Goal: Task Accomplishment & Management: Manage account settings

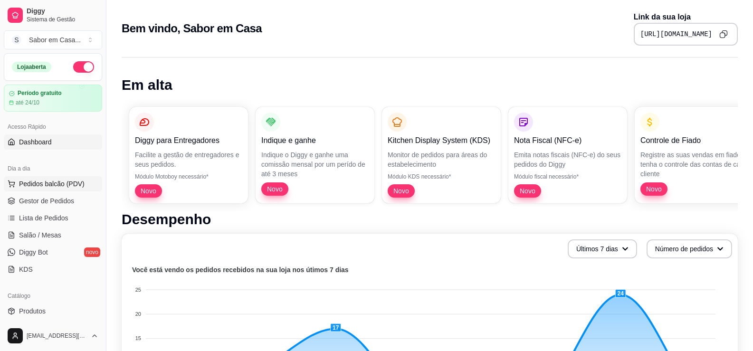
click at [29, 182] on span "Pedidos balcão (PDV)" at bounding box center [52, 184] width 66 height 10
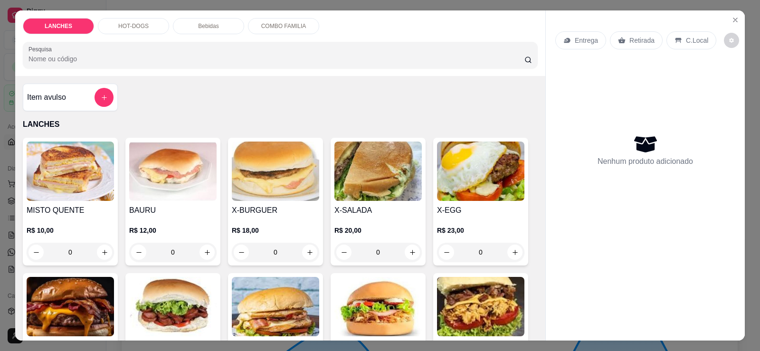
scroll to position [48, 0]
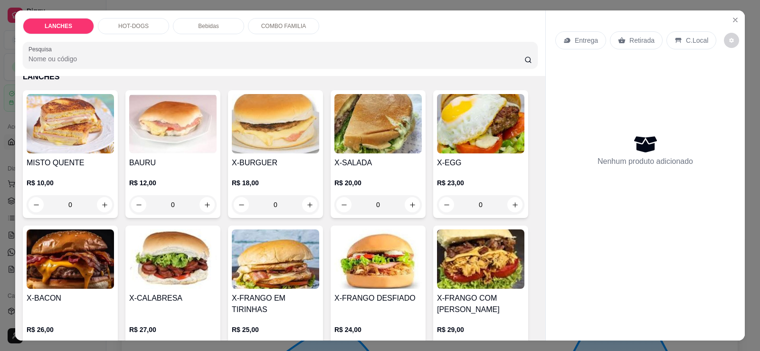
click at [63, 251] on img at bounding box center [70, 258] width 87 height 59
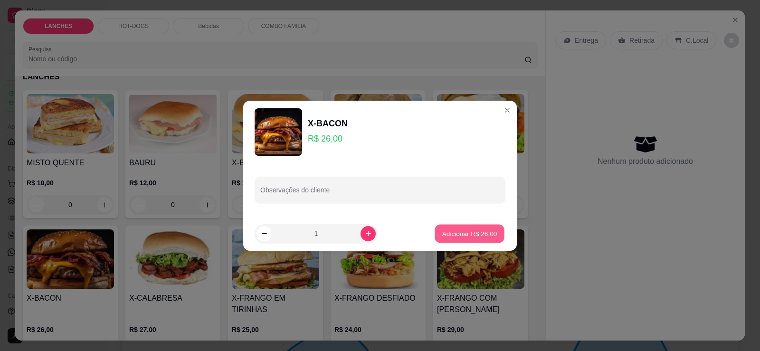
click at [454, 233] on p "Adicionar R$ 26,00" at bounding box center [469, 233] width 55 height 9
type input "1"
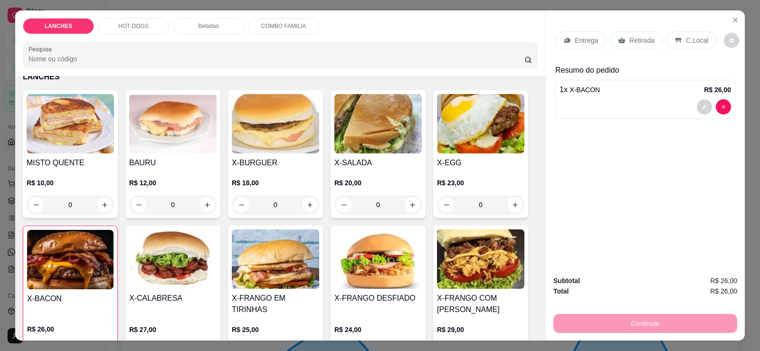
click at [368, 126] on img at bounding box center [377, 123] width 87 height 59
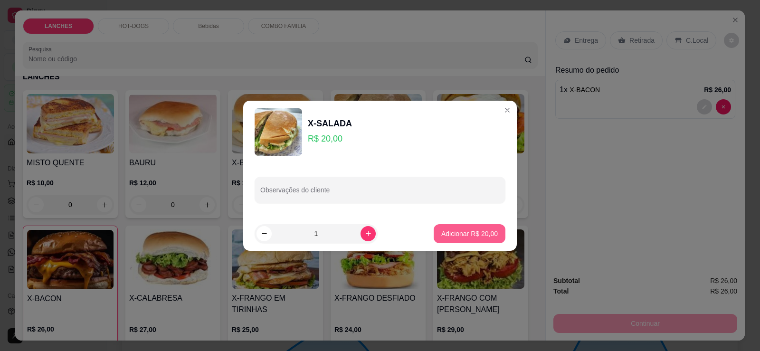
click at [478, 237] on p "Adicionar R$ 20,00" at bounding box center [469, 234] width 57 height 10
type input "1"
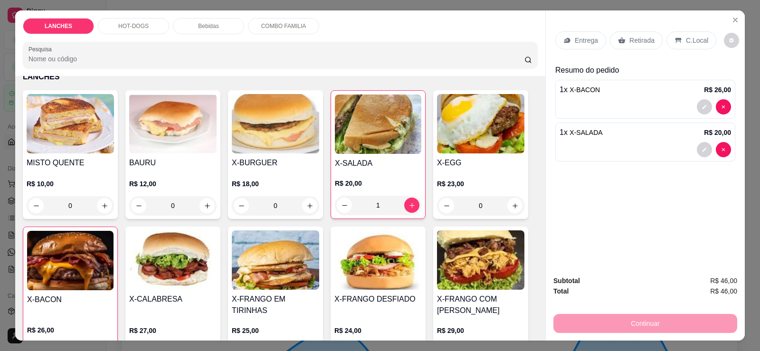
click at [134, 27] on p "HOT-DOGS" at bounding box center [133, 26] width 30 height 8
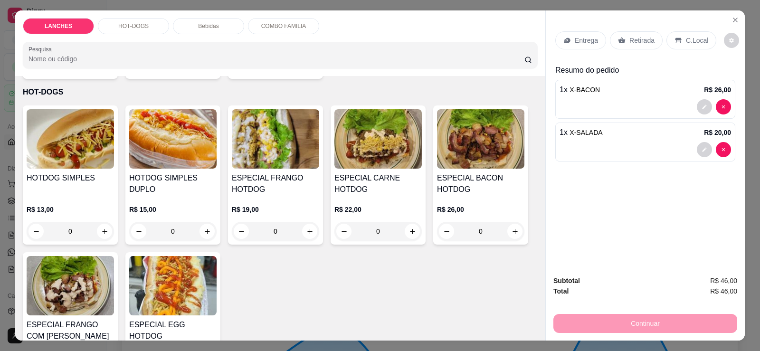
scroll to position [20, 0]
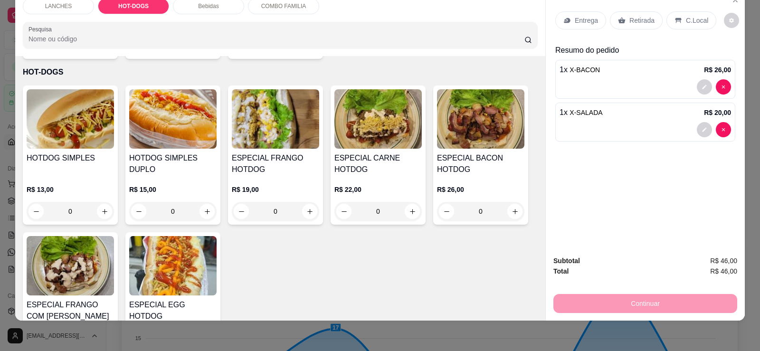
click at [185, 252] on img at bounding box center [172, 265] width 87 height 59
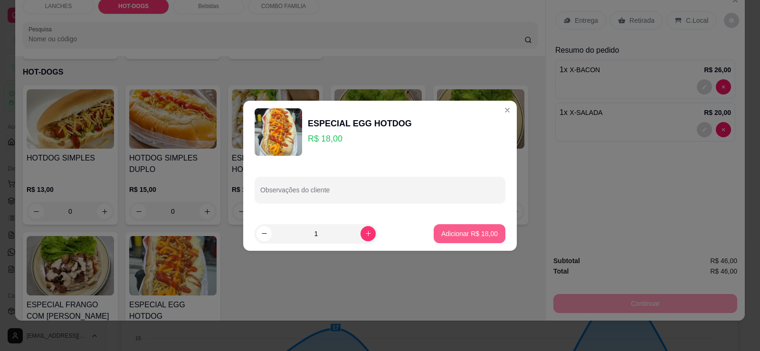
click at [458, 236] on p "Adicionar R$ 18,00" at bounding box center [469, 234] width 57 height 10
type input "1"
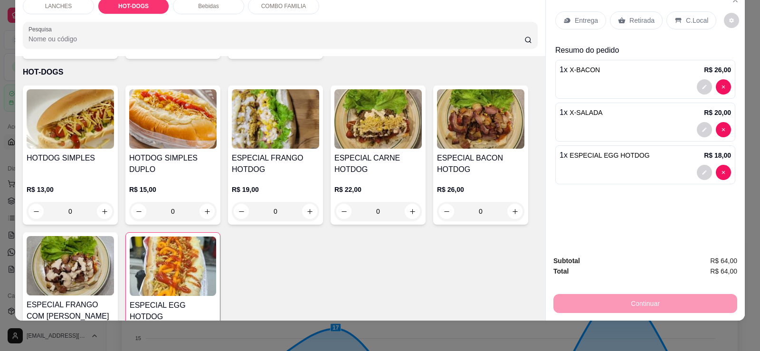
drag, startPoint x: 645, startPoint y: 11, endPoint x: 621, endPoint y: 32, distance: 32.0
click at [644, 12] on div "Entrega Retirada C.Local" at bounding box center [645, 20] width 180 height 33
click at [630, 16] on p "Retirada" at bounding box center [642, 21] width 25 height 10
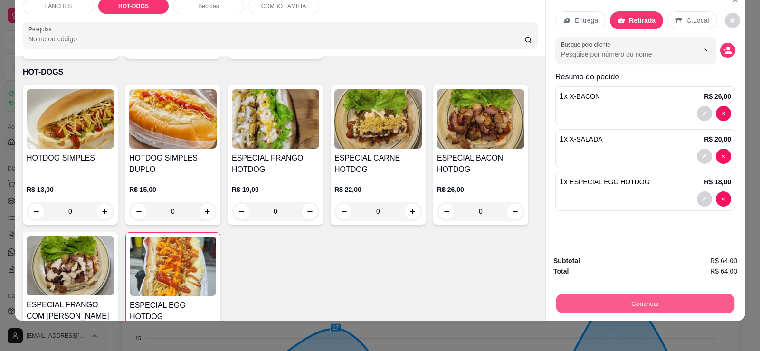
click at [640, 296] on button "Continuar" at bounding box center [645, 303] width 178 height 19
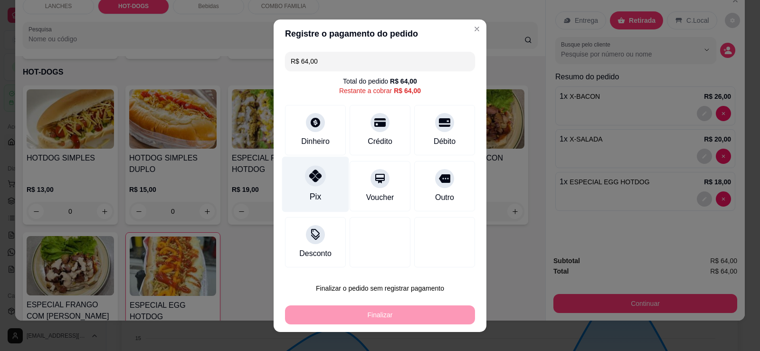
click at [317, 186] on div "Pix" at bounding box center [315, 184] width 67 height 56
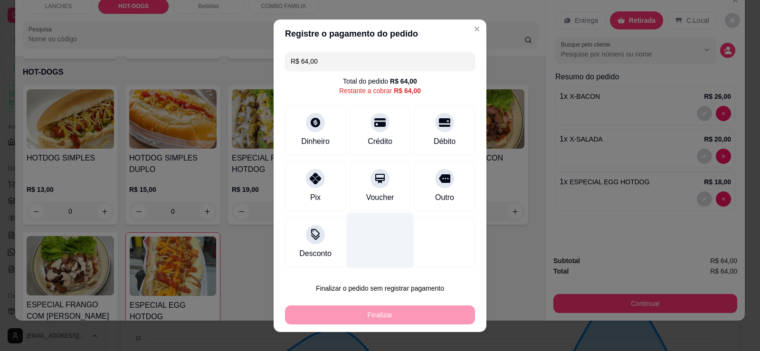
type input "R$ 0,00"
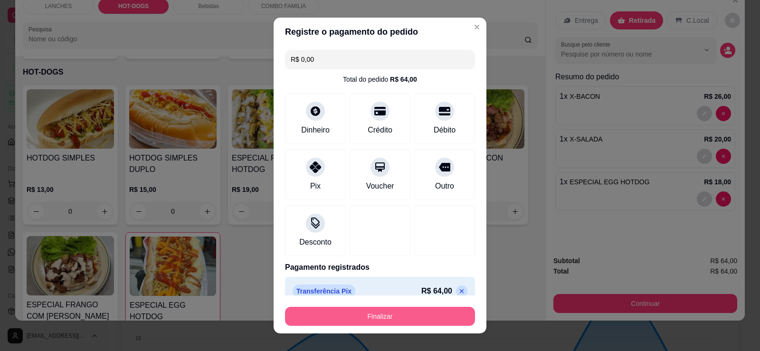
click at [389, 316] on button "Finalizar" at bounding box center [380, 316] width 190 height 19
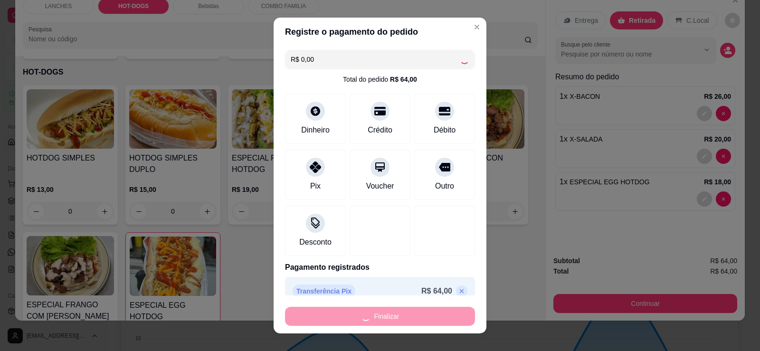
type input "0"
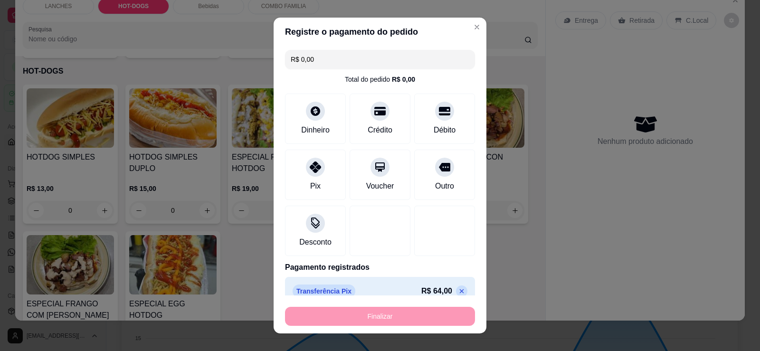
type input "-R$ 64,00"
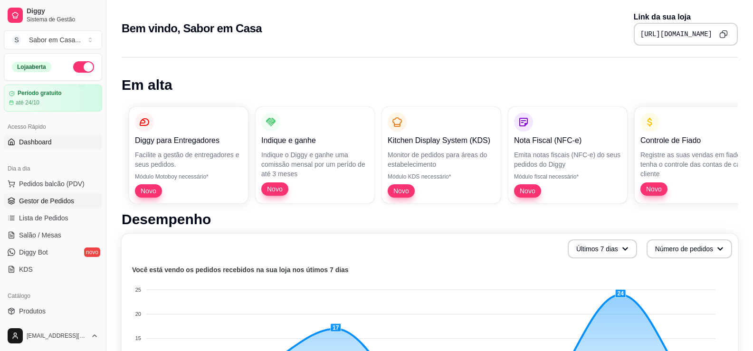
click at [46, 200] on span "Gestor de Pedidos" at bounding box center [46, 201] width 55 height 10
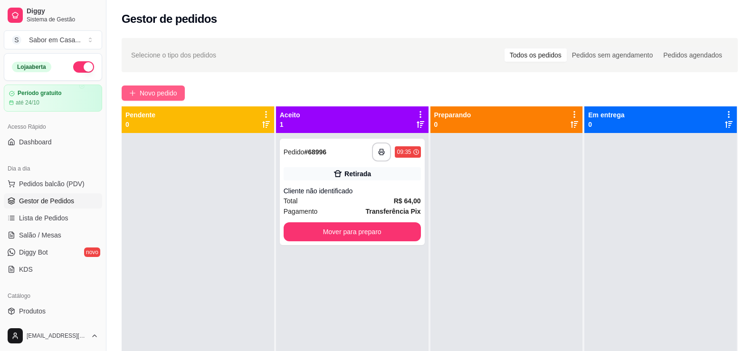
click at [151, 91] on span "Novo pedido" at bounding box center [159, 93] width 38 height 10
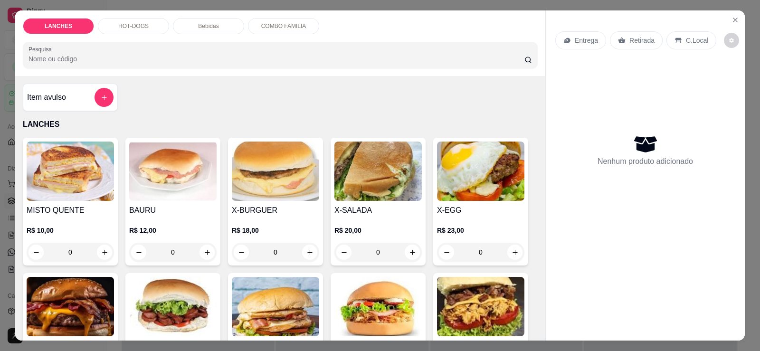
click at [133, 22] on p "HOT-DOGS" at bounding box center [133, 26] width 30 height 8
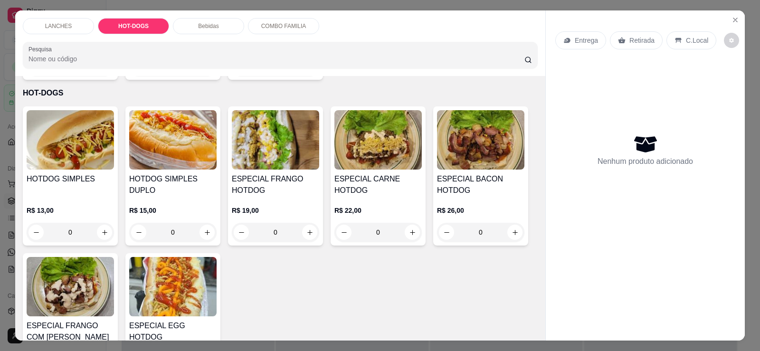
scroll to position [20, 0]
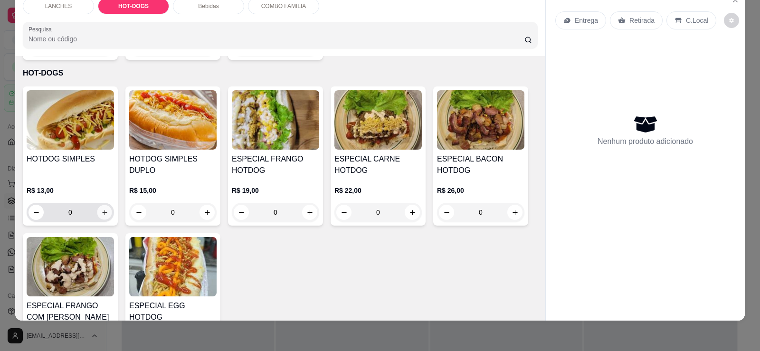
click at [102, 209] on icon "increase-product-quantity" at bounding box center [104, 212] width 7 height 7
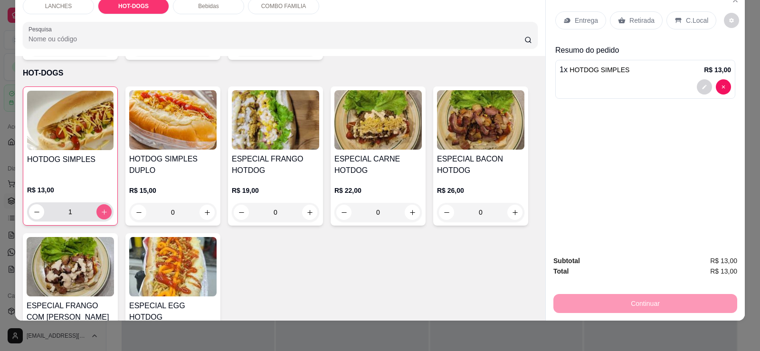
click at [102, 209] on icon "increase-product-quantity" at bounding box center [104, 212] width 7 height 7
type input "2"
click at [56, 10] on p "LANCHES" at bounding box center [58, 6] width 27 height 8
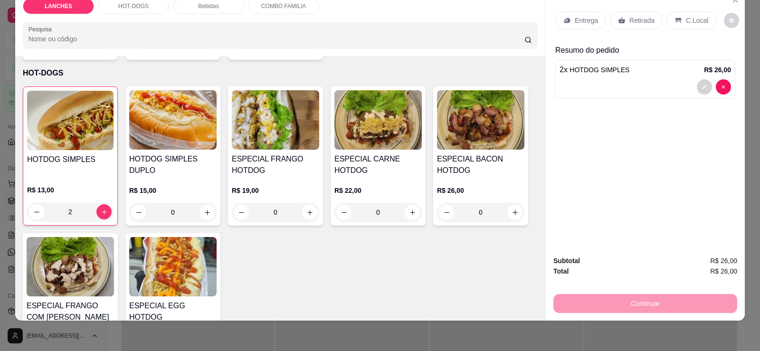
scroll to position [43, 0]
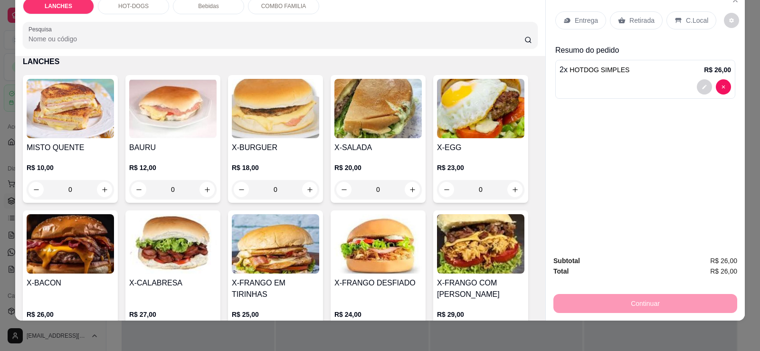
click at [70, 265] on img at bounding box center [70, 243] width 87 height 59
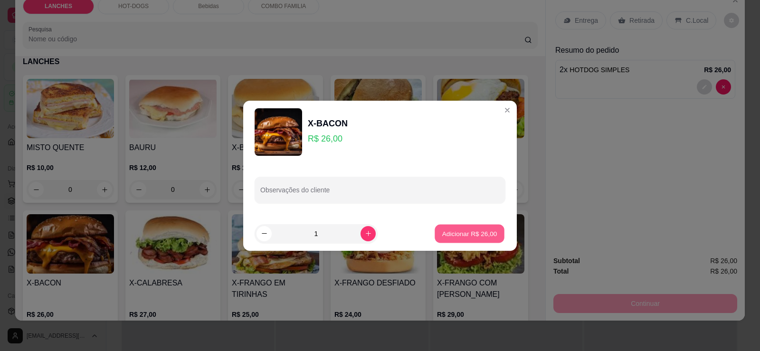
click at [459, 237] on p "Adicionar R$ 26,00" at bounding box center [469, 233] width 55 height 9
type input "1"
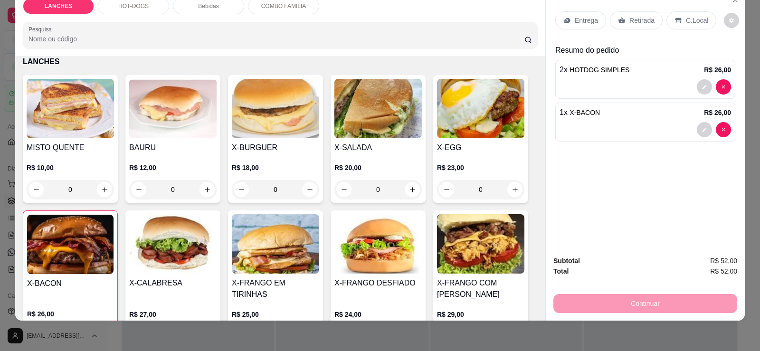
click at [593, 296] on div "Continuar" at bounding box center [646, 302] width 184 height 21
click at [621, 28] on div "Retirada" at bounding box center [636, 20] width 53 height 18
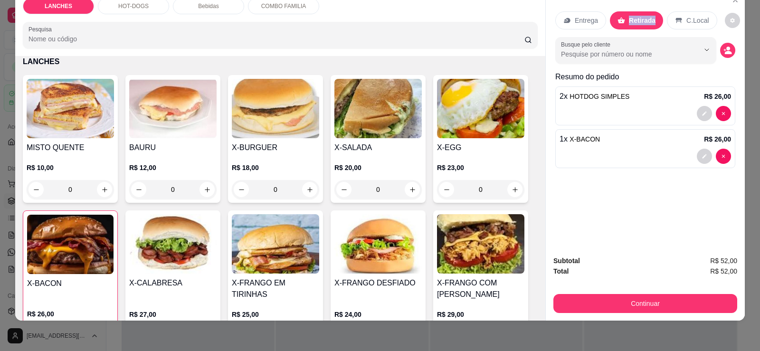
click at [621, 28] on div "Retirada" at bounding box center [636, 20] width 53 height 18
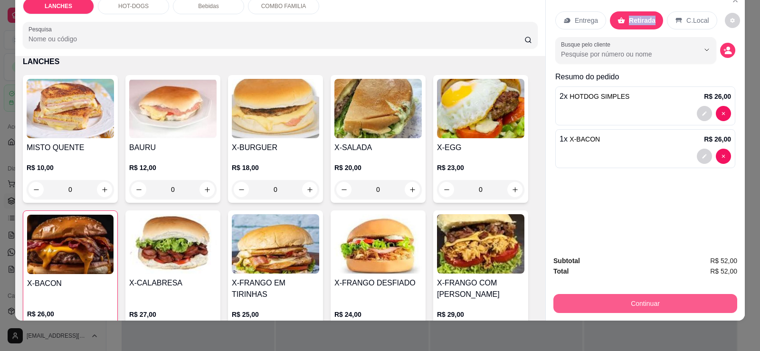
click at [609, 300] on button "Continuar" at bounding box center [646, 303] width 184 height 19
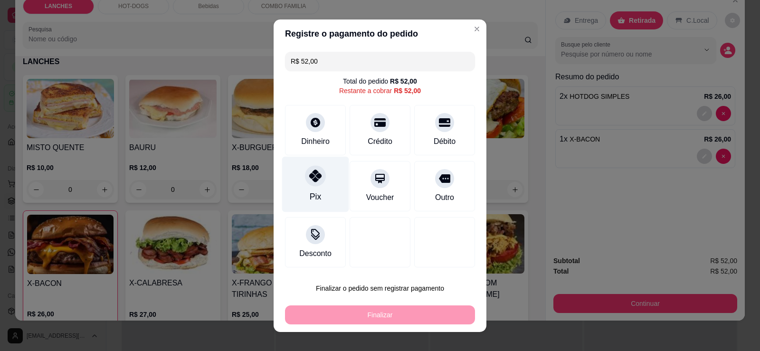
drag, startPoint x: 310, startPoint y: 171, endPoint x: 311, endPoint y: 183, distance: 11.9
click at [310, 181] on div at bounding box center [315, 175] width 21 height 21
type input "R$ 0,00"
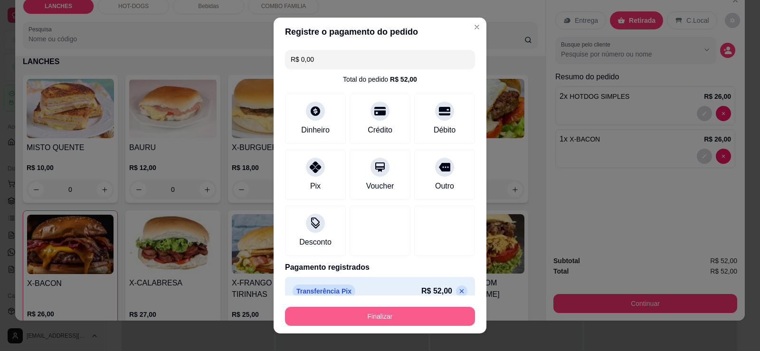
click at [358, 310] on button "Finalizar" at bounding box center [380, 316] width 190 height 19
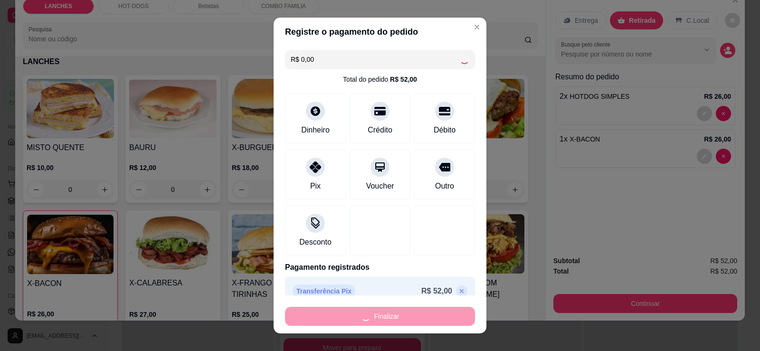
type input "0"
type input "-R$ 52,00"
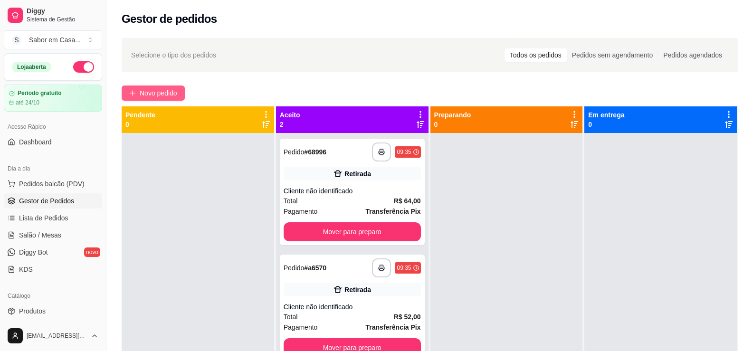
click at [166, 90] on span "Novo pedido" at bounding box center [159, 93] width 38 height 10
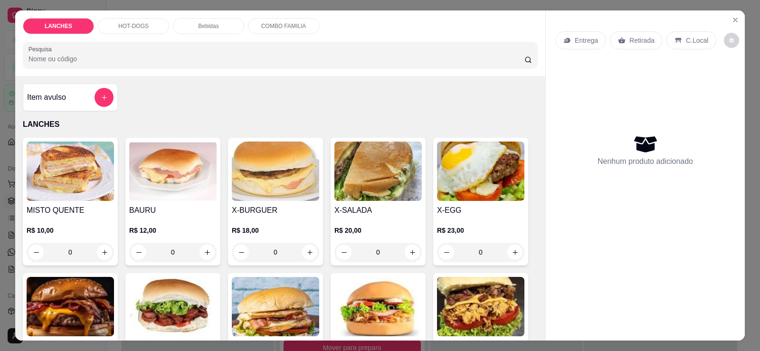
click at [118, 29] on p "HOT-DOGS" at bounding box center [133, 26] width 30 height 8
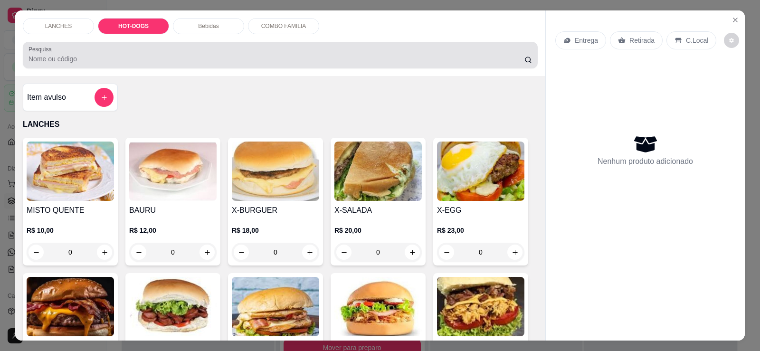
scroll to position [20, 0]
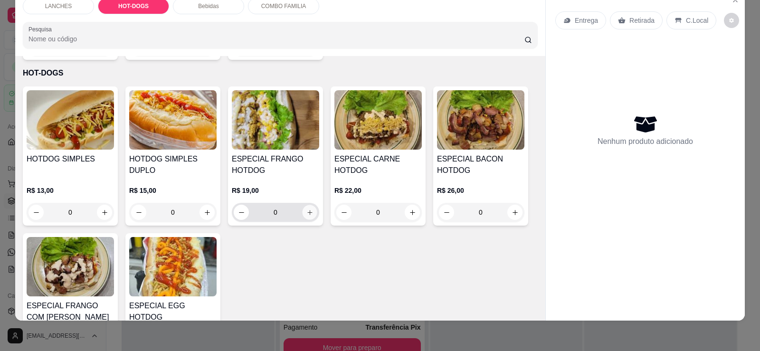
click at [310, 205] on button "increase-product-quantity" at bounding box center [309, 212] width 15 height 15
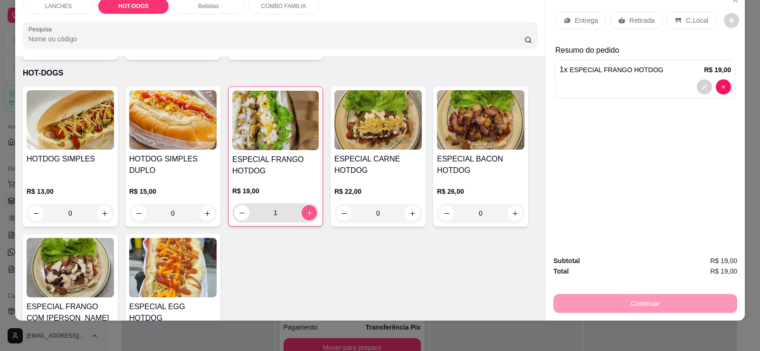
click at [311, 205] on button "increase-product-quantity" at bounding box center [309, 212] width 15 height 15
type input "2"
click at [391, 346] on div "LANCHES HOT-DOGS Bebidas COMBO FAMILIA Pesquisa Item avulso LANCHES MISTO QUENT…" at bounding box center [380, 175] width 760 height 351
click at [466, 297] on div "HOTDOG SIMPLES R$ 13,00 0 HOTDOG SIMPLES DUPLO R$ 15,00 0 ESPECIAL FRANGO HOTDO…" at bounding box center [280, 229] width 515 height 287
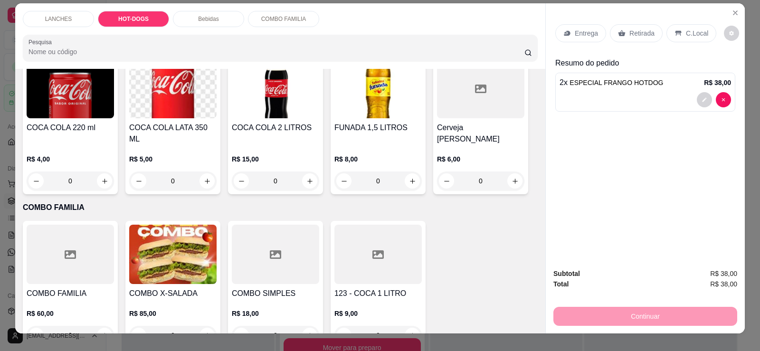
scroll to position [0, 0]
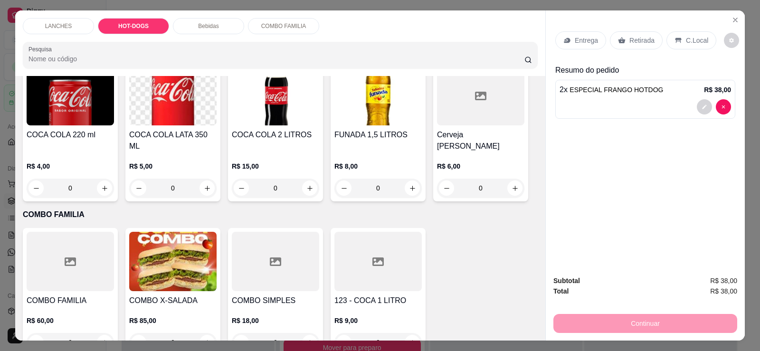
click at [650, 38] on div "Retirada" at bounding box center [636, 40] width 53 height 18
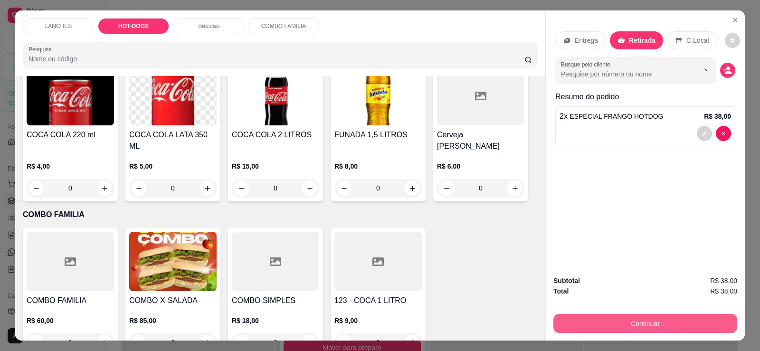
click at [603, 319] on button "Continuar" at bounding box center [646, 323] width 184 height 19
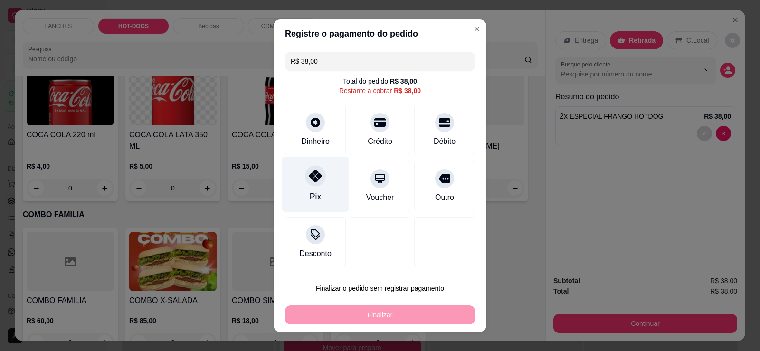
click at [323, 189] on div "Pix" at bounding box center [315, 184] width 67 height 56
type input "R$ 0,00"
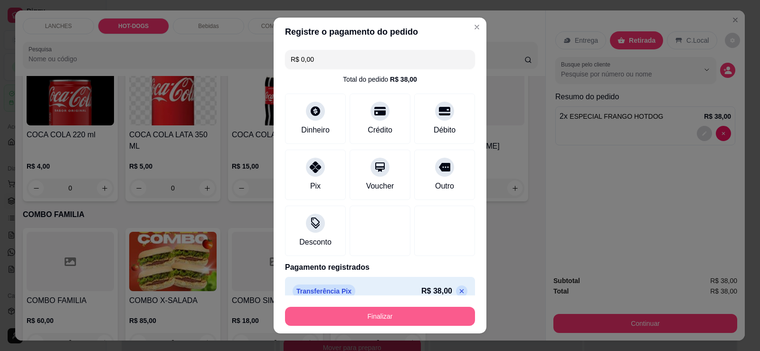
click at [386, 317] on button "Finalizar" at bounding box center [380, 316] width 190 height 19
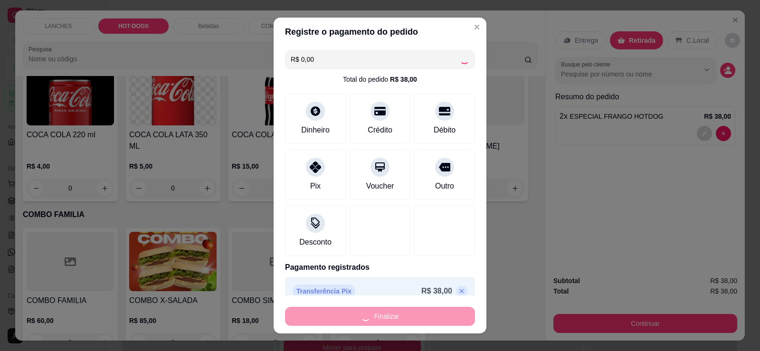
type input "0"
type input "-R$ 38,00"
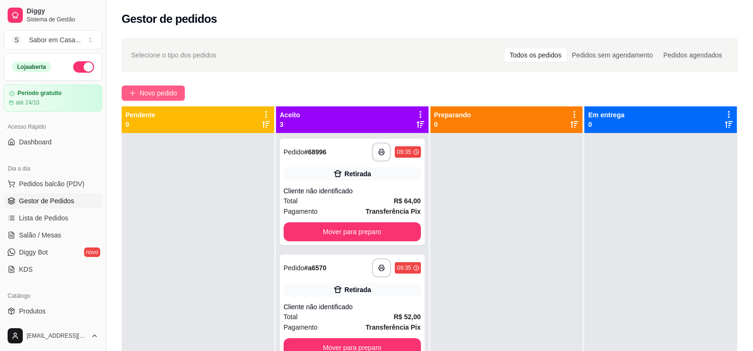
click at [170, 92] on span "Novo pedido" at bounding box center [159, 93] width 38 height 10
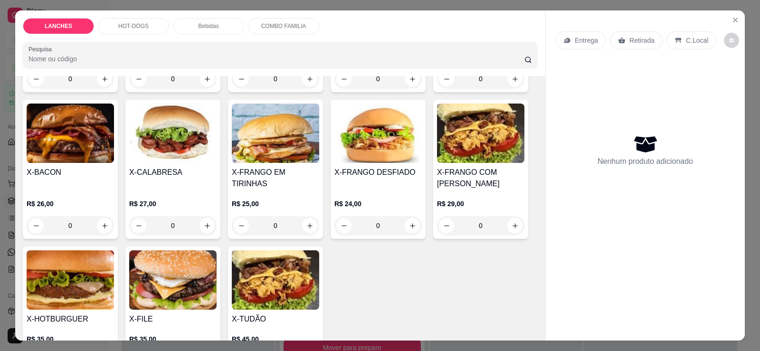
scroll to position [190, 0]
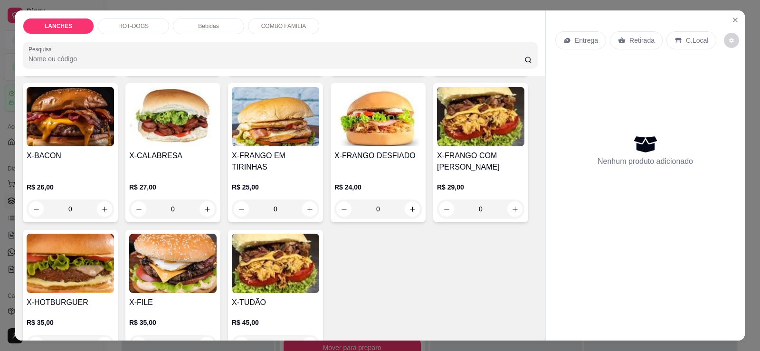
click at [457, 141] on img at bounding box center [480, 116] width 87 height 59
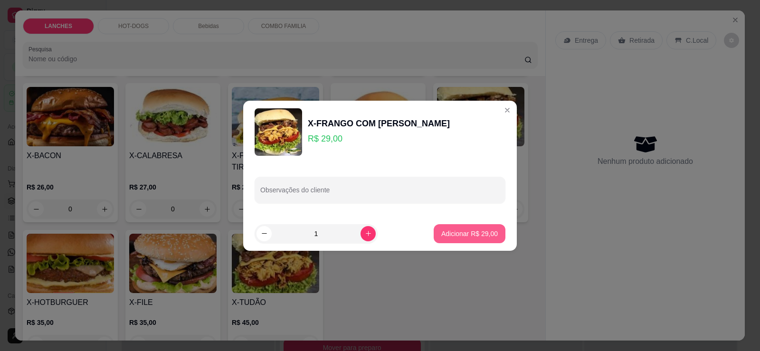
click at [444, 228] on button "Adicionar R$ 29,00" at bounding box center [470, 233] width 72 height 19
type input "1"
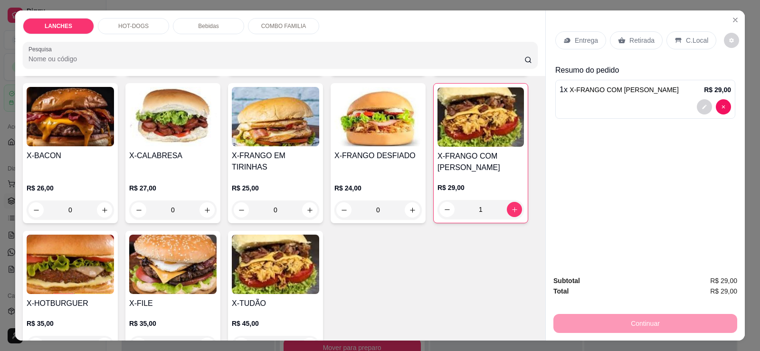
click at [638, 42] on p "Retirada" at bounding box center [642, 41] width 25 height 10
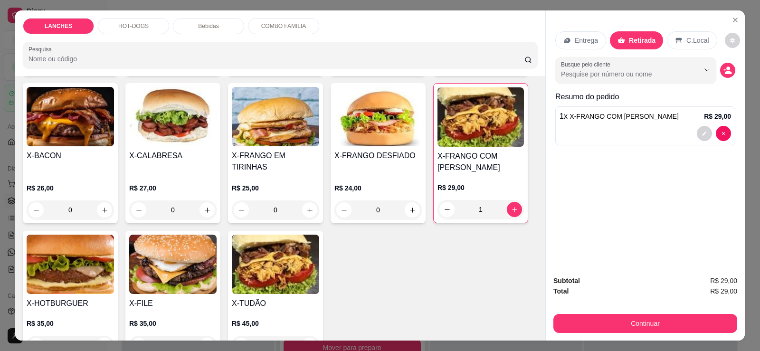
drag, startPoint x: 614, startPoint y: 312, endPoint x: 607, endPoint y: 319, distance: 10.1
click at [613, 313] on div "Continuar" at bounding box center [646, 322] width 184 height 21
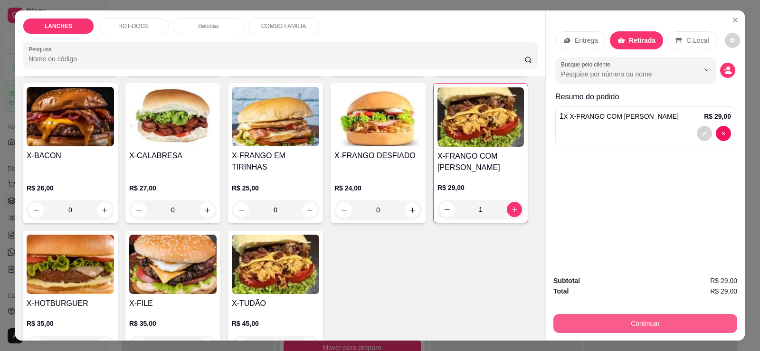
click at [605, 323] on button "Continuar" at bounding box center [646, 323] width 184 height 19
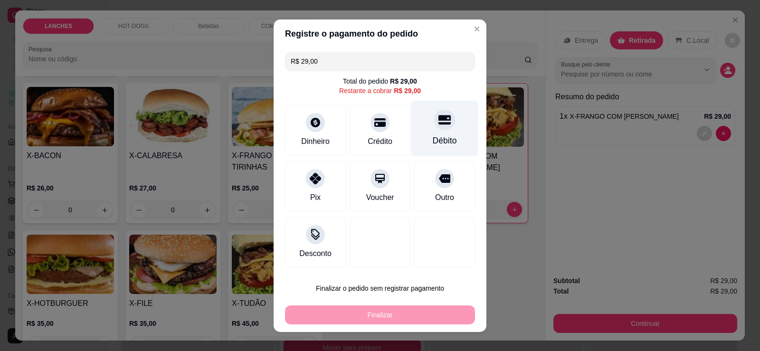
drag, startPoint x: 446, startPoint y: 128, endPoint x: 443, endPoint y: 140, distance: 12.3
click at [446, 128] on div "Débito" at bounding box center [444, 128] width 67 height 56
type input "R$ 0,00"
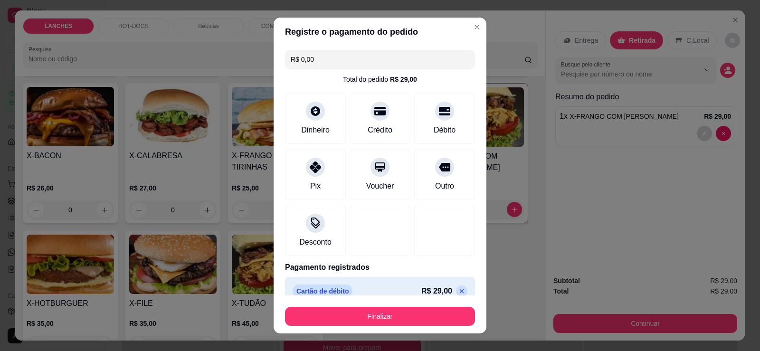
click at [422, 299] on footer "Finalizar" at bounding box center [380, 315] width 213 height 38
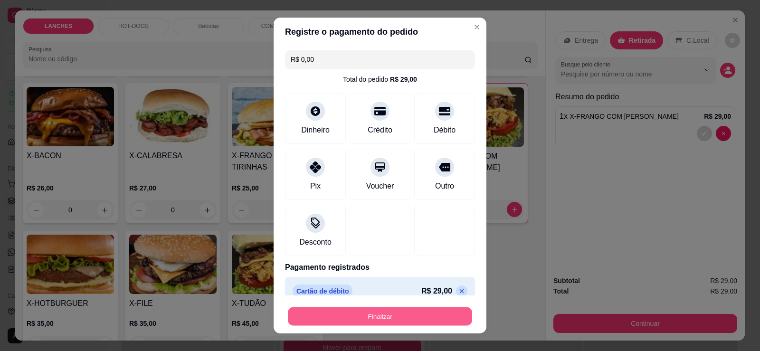
click at [408, 313] on button "Finalizar" at bounding box center [380, 316] width 184 height 19
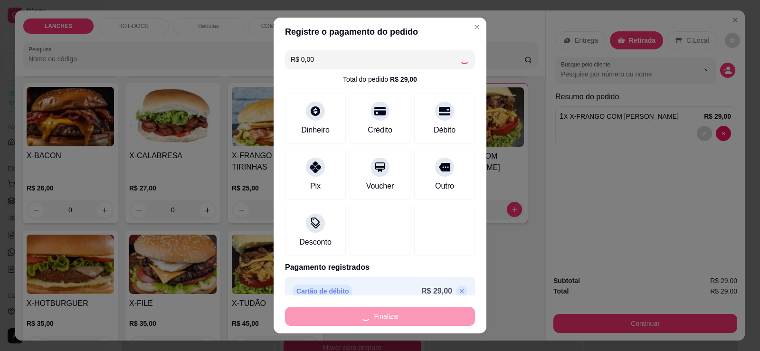
type input "0"
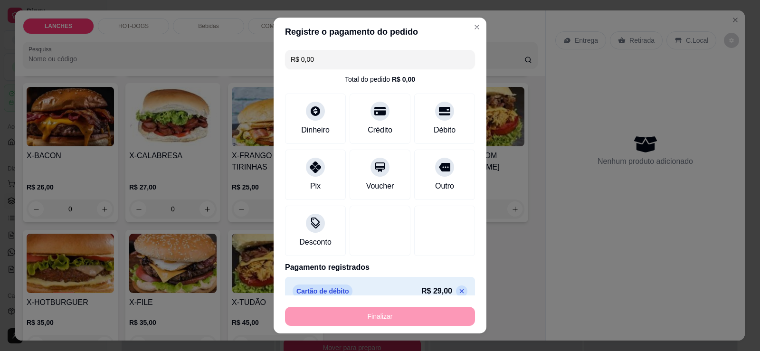
type input "-R$ 29,00"
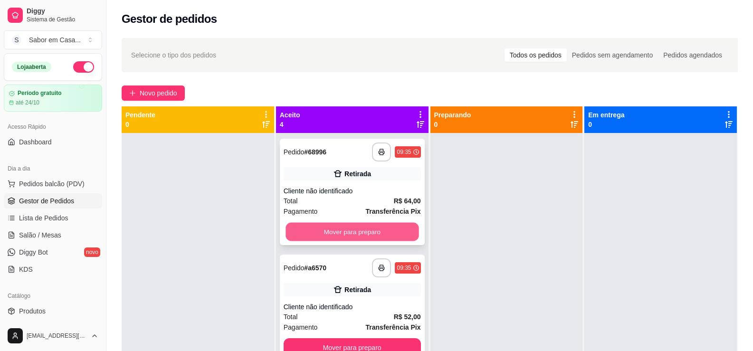
click at [302, 230] on button "Mover para preparo" at bounding box center [352, 232] width 133 height 19
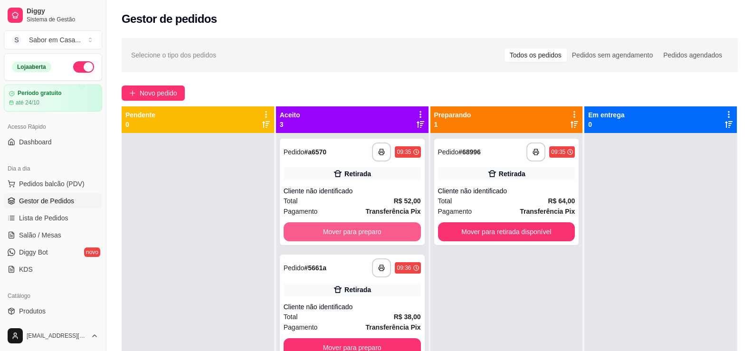
click at [305, 231] on button "Mover para preparo" at bounding box center [352, 231] width 137 height 19
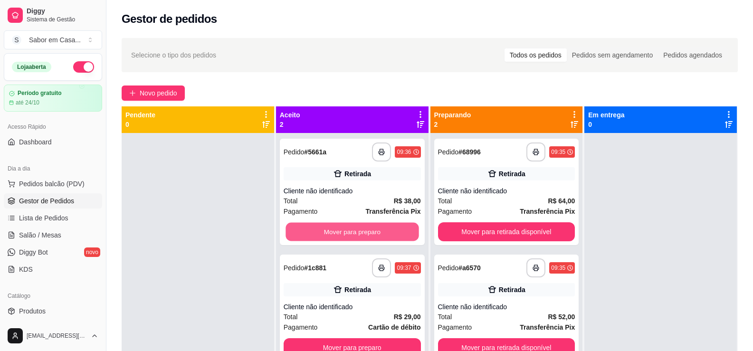
click at [305, 231] on button "Mover para preparo" at bounding box center [352, 232] width 133 height 19
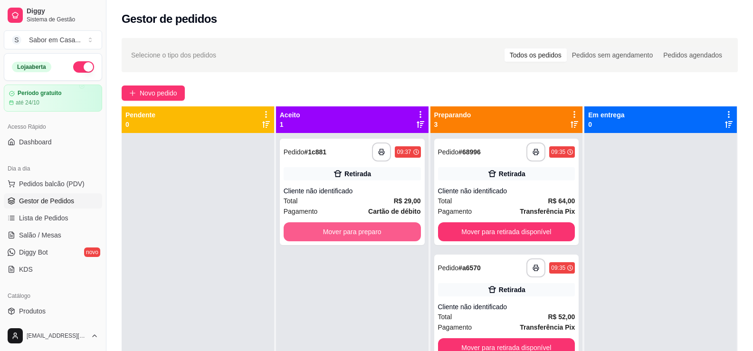
click at [305, 231] on button "Mover para preparo" at bounding box center [352, 231] width 137 height 19
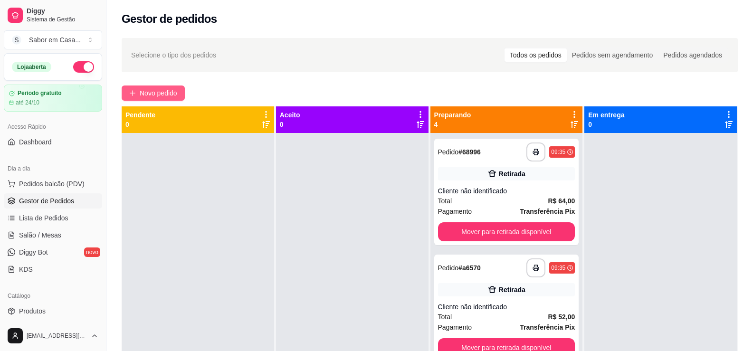
click at [135, 88] on button "Novo pedido" at bounding box center [153, 93] width 63 height 15
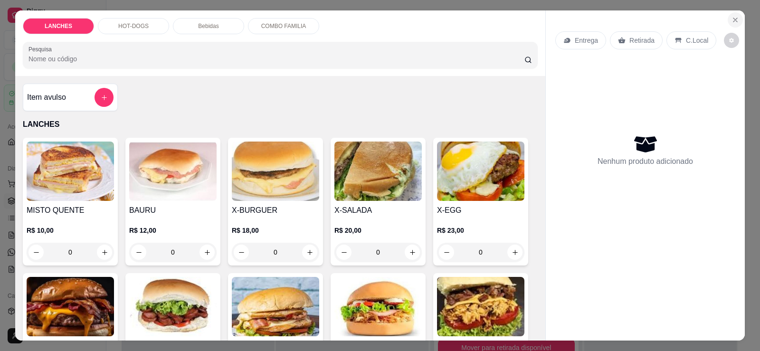
click at [734, 20] on icon "Close" at bounding box center [736, 20] width 4 height 4
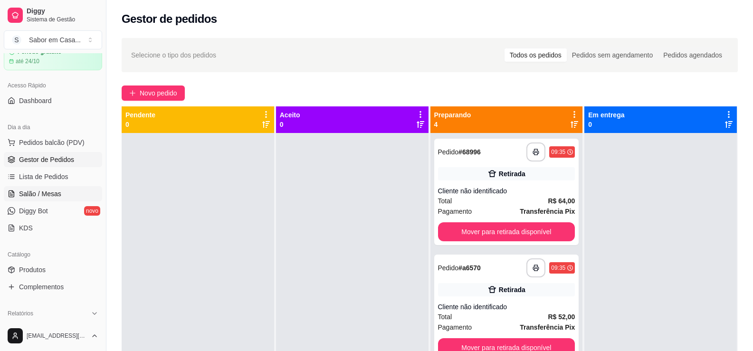
scroll to position [95, 0]
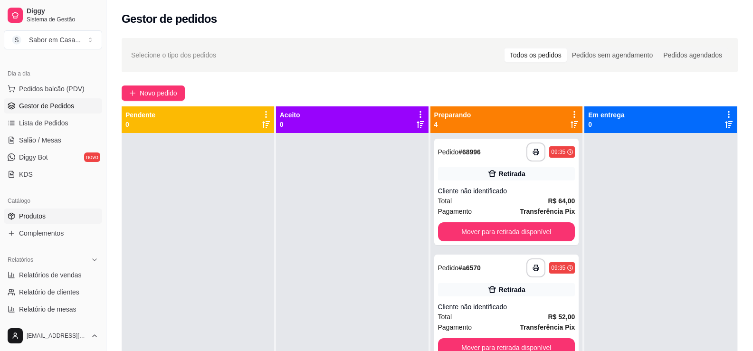
click at [45, 218] on span "Produtos" at bounding box center [32, 216] width 27 height 10
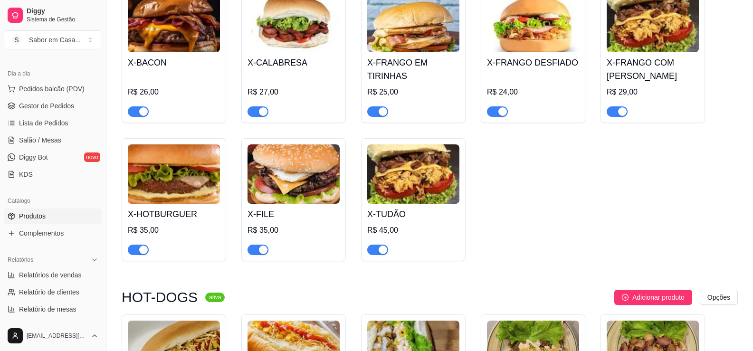
scroll to position [285, 0]
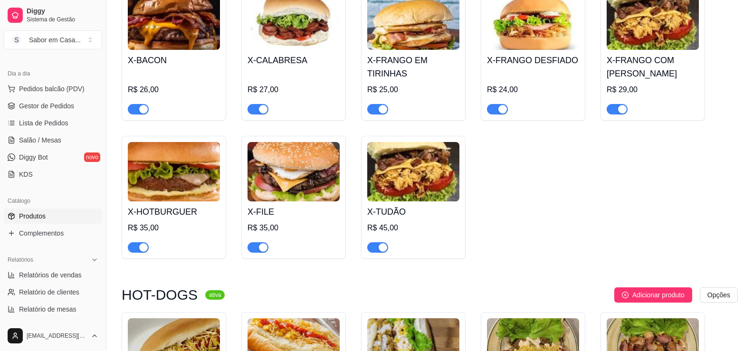
click at [390, 167] on img at bounding box center [413, 171] width 92 height 59
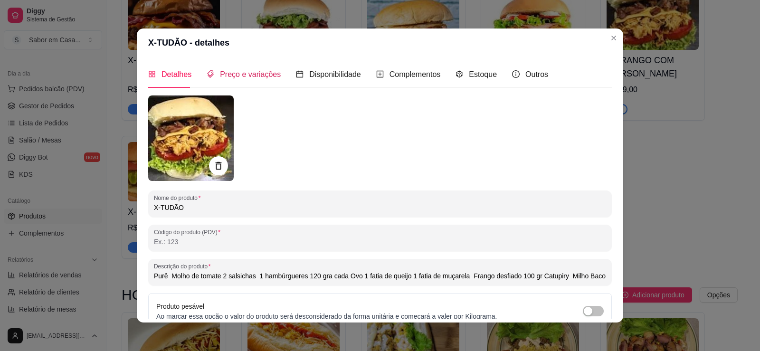
click at [244, 76] on span "Preço e variações" at bounding box center [250, 74] width 61 height 8
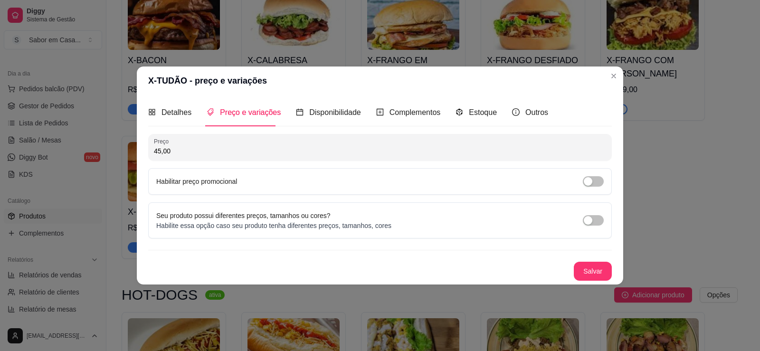
click at [176, 150] on input "45,00" at bounding box center [380, 151] width 452 height 10
type input "59,00"
click at [602, 267] on button "Salvar" at bounding box center [593, 271] width 38 height 19
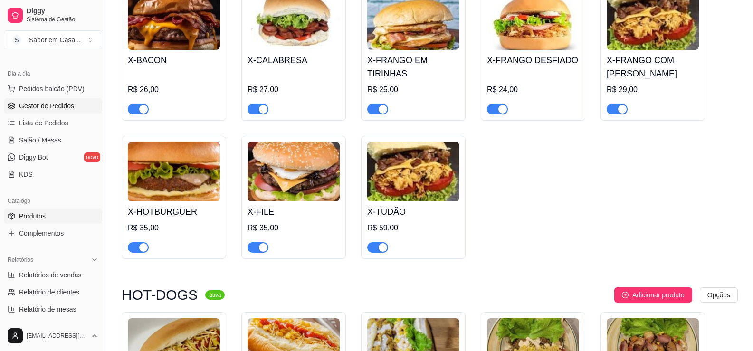
click at [29, 106] on span "Gestor de Pedidos" at bounding box center [46, 106] width 55 height 10
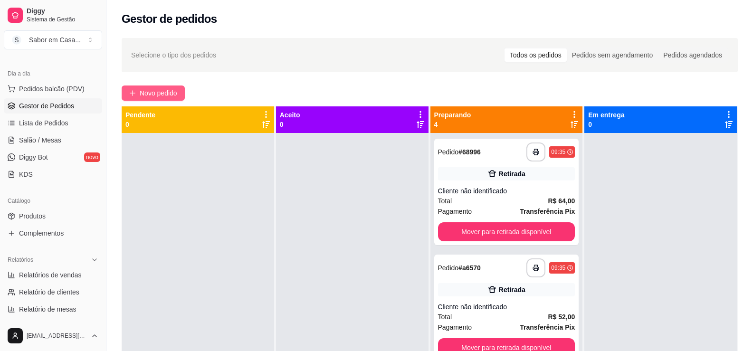
click at [143, 88] on span "Novo pedido" at bounding box center [159, 93] width 38 height 10
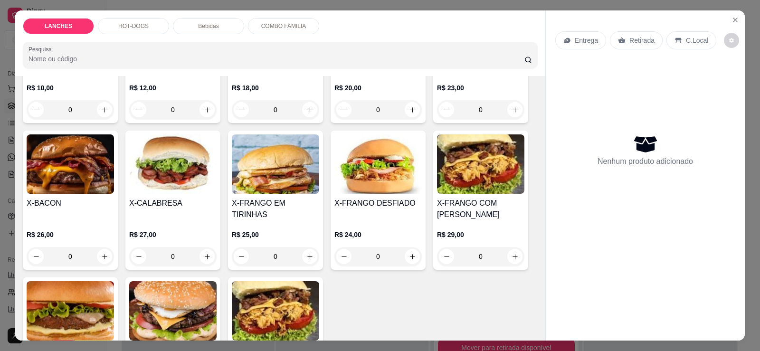
scroll to position [285, 0]
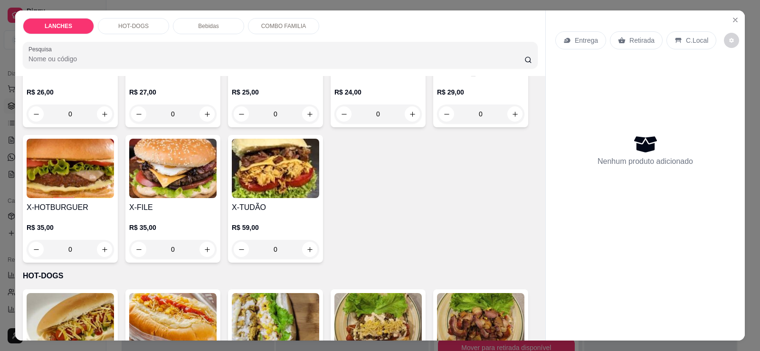
click at [269, 168] on img at bounding box center [275, 168] width 87 height 59
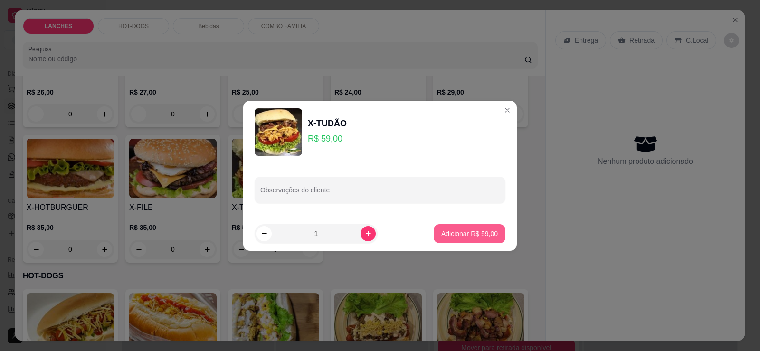
click at [482, 234] on p "Adicionar R$ 59,00" at bounding box center [469, 234] width 57 height 10
type input "1"
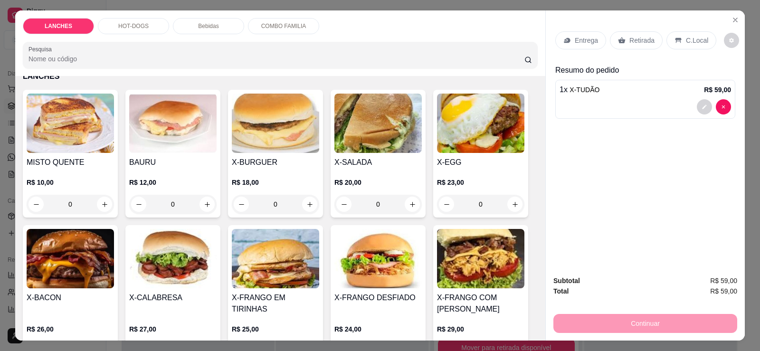
scroll to position [48, 0]
click at [80, 247] on img at bounding box center [70, 258] width 87 height 59
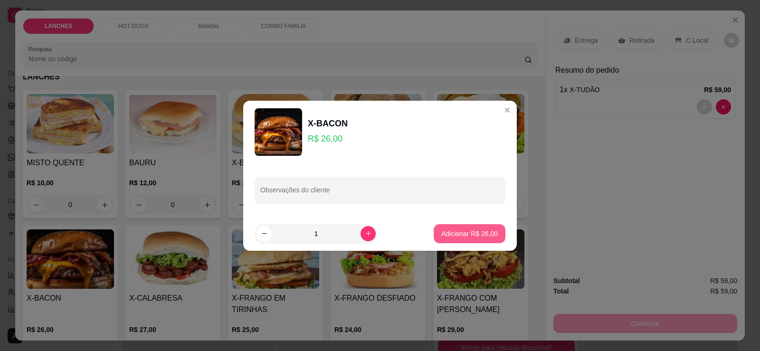
click at [470, 229] on p "Adicionar R$ 26,00" at bounding box center [469, 234] width 57 height 10
type input "1"
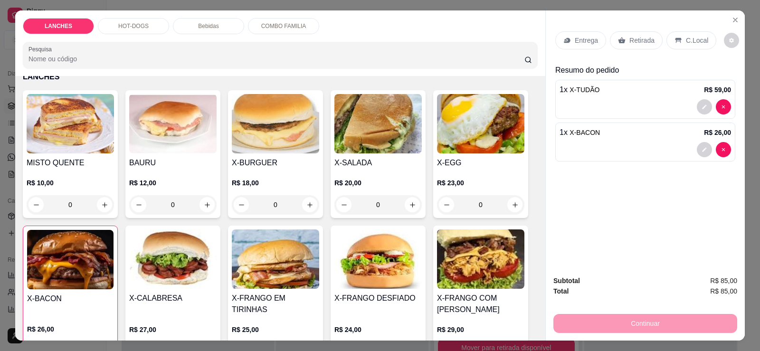
click at [209, 20] on div "Bebidas" at bounding box center [208, 26] width 71 height 16
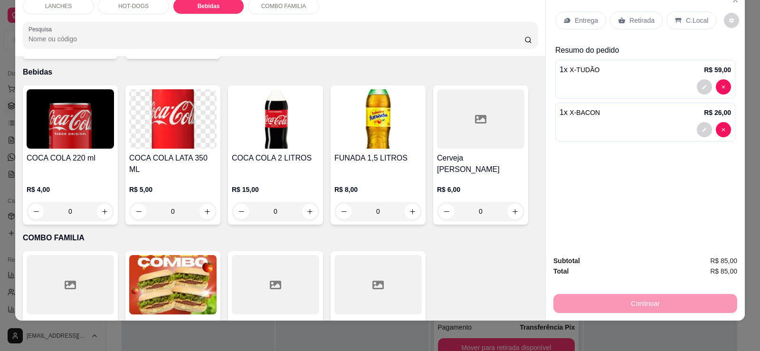
click at [373, 113] on img at bounding box center [377, 118] width 87 height 59
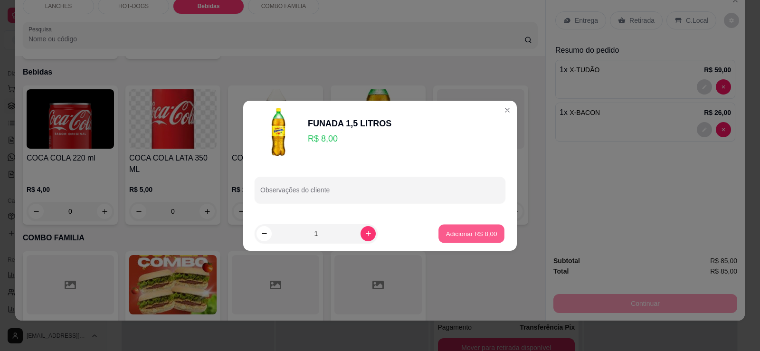
click at [468, 239] on button "Adicionar R$ 8,00" at bounding box center [472, 233] width 66 height 19
type input "1"
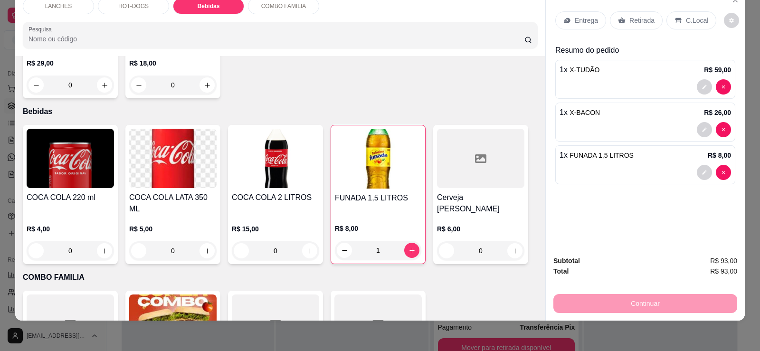
scroll to position [688, 0]
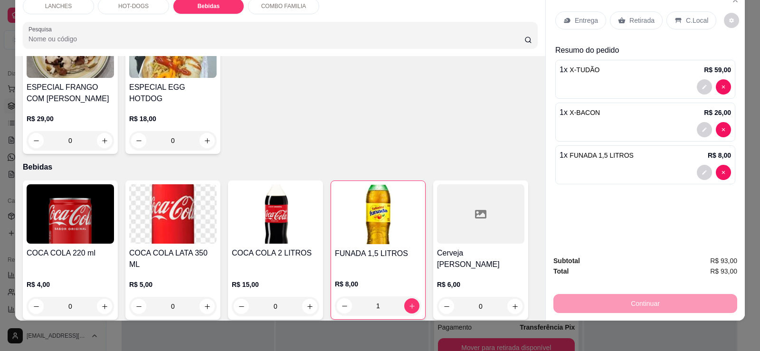
click at [625, 22] on div "Retirada" at bounding box center [636, 20] width 53 height 18
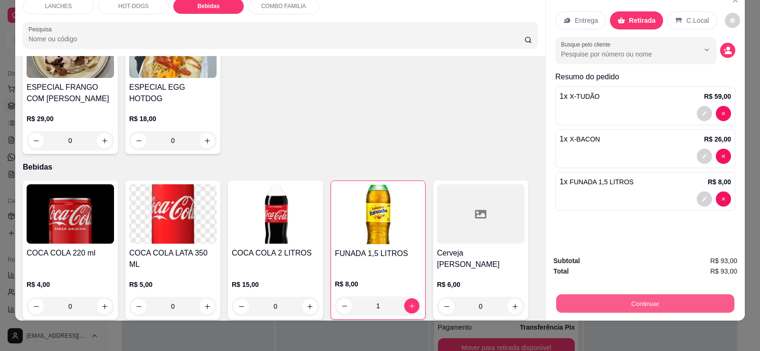
click at [629, 305] on button "Continuar" at bounding box center [645, 303] width 178 height 19
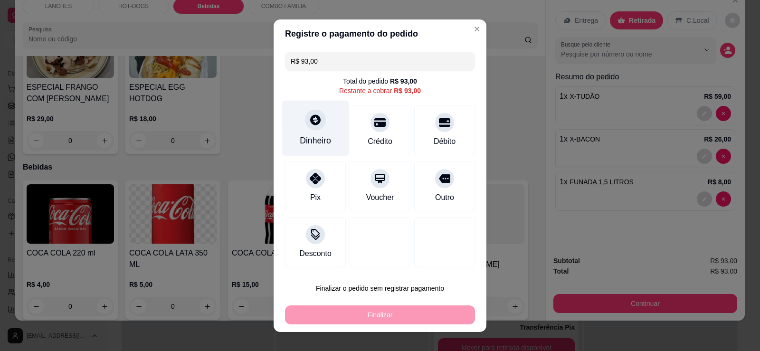
click at [322, 143] on div "Dinheiro" at bounding box center [315, 140] width 31 height 12
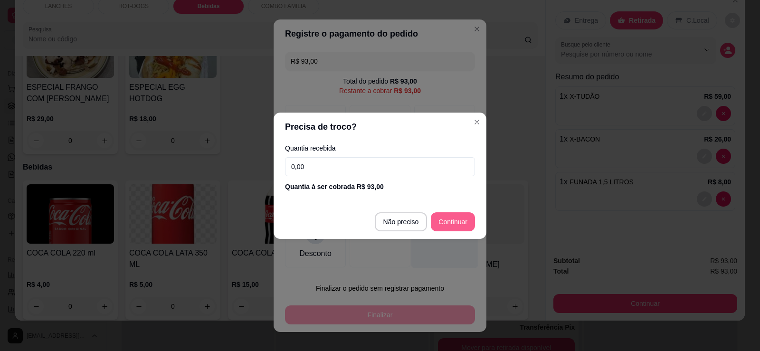
type input "R$ 0,00"
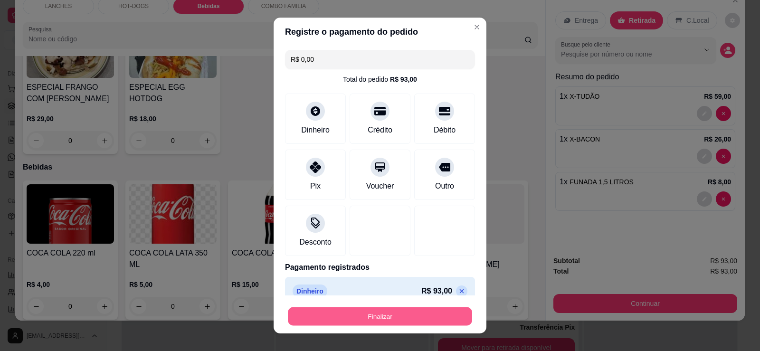
click at [403, 316] on button "Finalizar" at bounding box center [380, 316] width 184 height 19
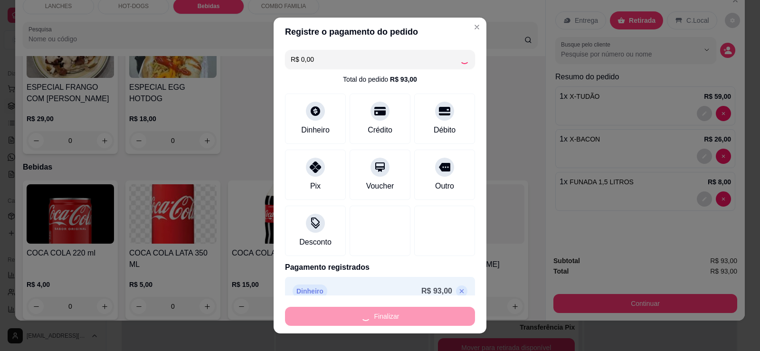
type input "0"
type input "-R$ 93,00"
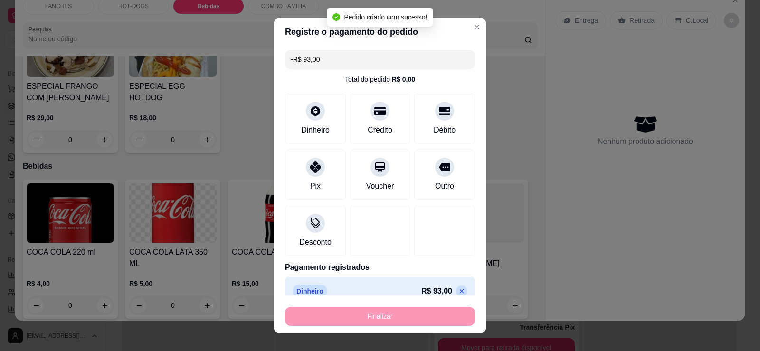
scroll to position [686, 0]
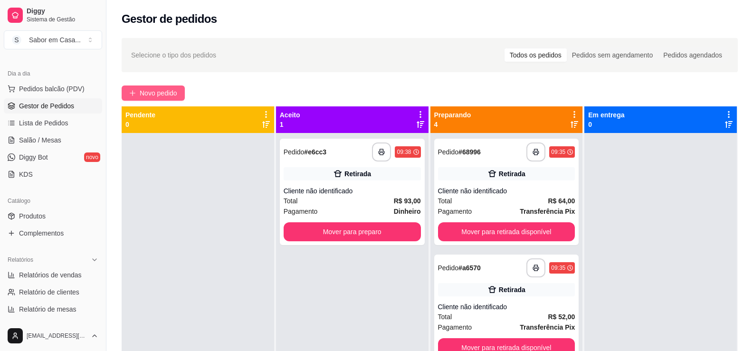
click at [167, 91] on span "Novo pedido" at bounding box center [159, 93] width 38 height 10
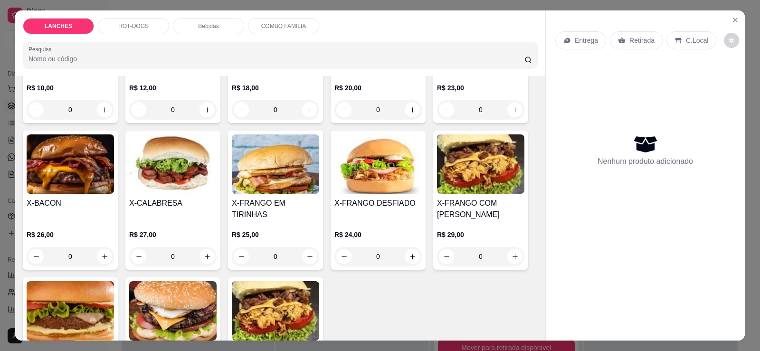
scroll to position [190, 0]
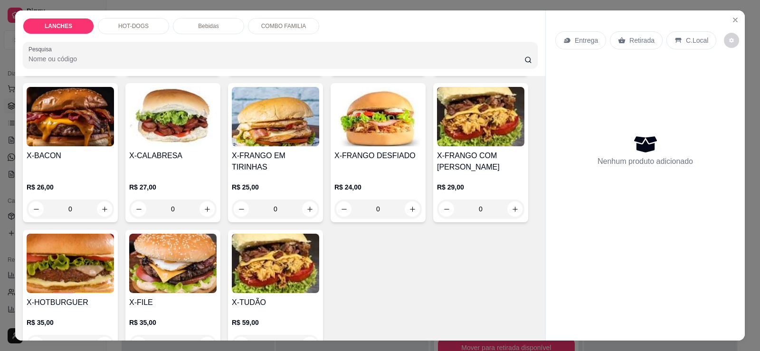
click at [48, 247] on img at bounding box center [70, 263] width 87 height 59
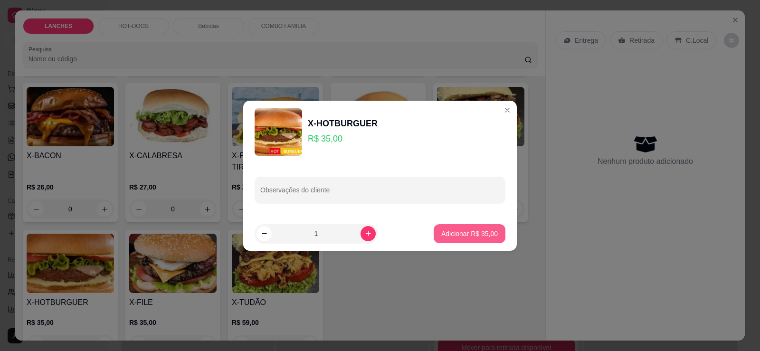
click at [455, 226] on button "Adicionar R$ 35,00" at bounding box center [470, 233] width 72 height 19
type input "1"
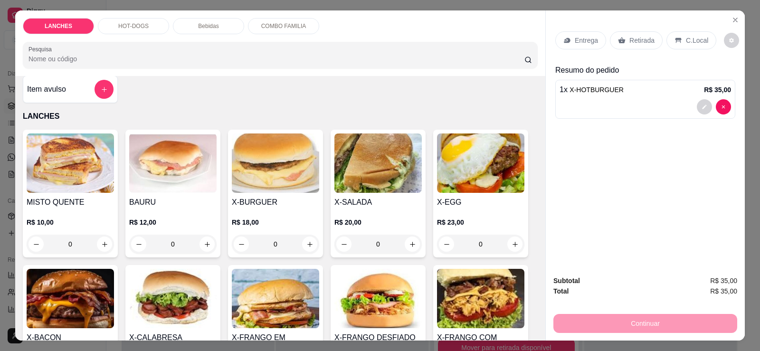
scroll to position [0, 0]
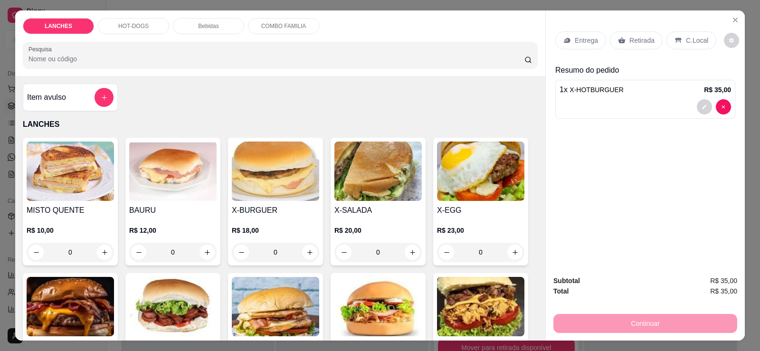
click at [122, 29] on p "HOT-DOGS" at bounding box center [133, 26] width 30 height 8
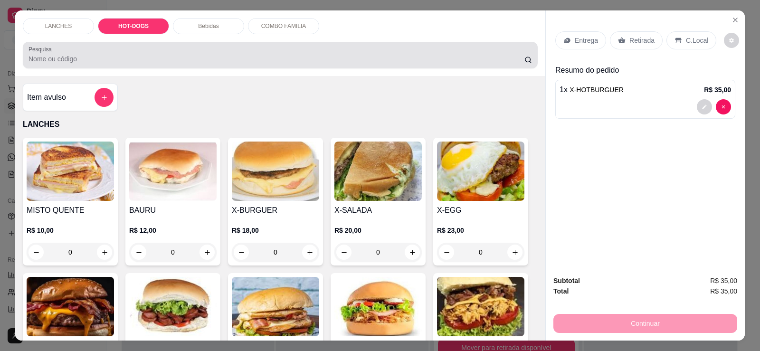
scroll to position [20, 0]
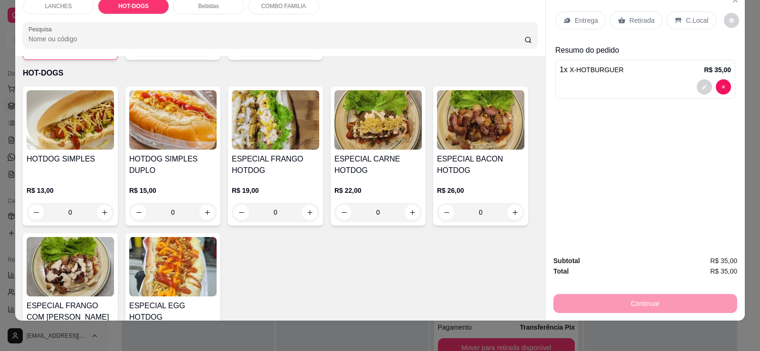
click at [88, 255] on img at bounding box center [70, 266] width 87 height 59
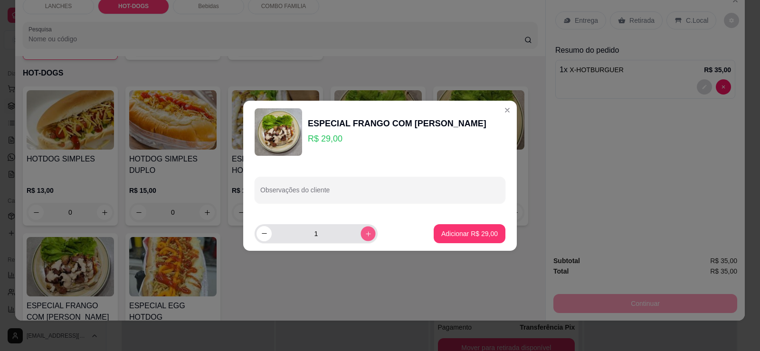
click at [361, 229] on button "increase-product-quantity" at bounding box center [368, 233] width 15 height 15
type input "2"
click at [291, 219] on footer "2 Adicionar R$ 58,00" at bounding box center [380, 234] width 274 height 34
click at [440, 229] on button "Adicionar R$ 58,00" at bounding box center [470, 233] width 70 height 19
type input "2"
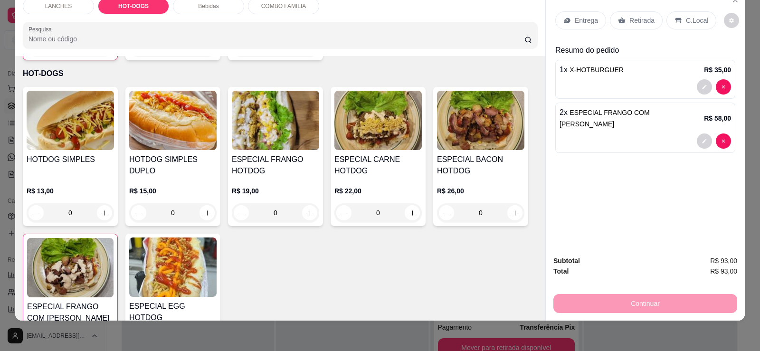
scroll to position [469, 0]
click at [353, 138] on img at bounding box center [377, 119] width 87 height 59
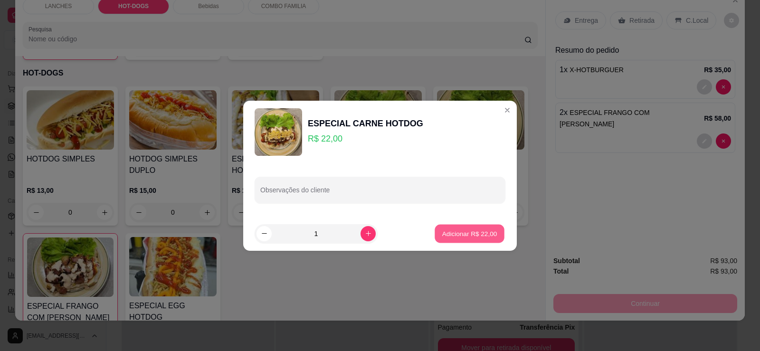
click at [461, 237] on p "Adicionar R$ 22,00" at bounding box center [469, 233] width 55 height 9
type input "1"
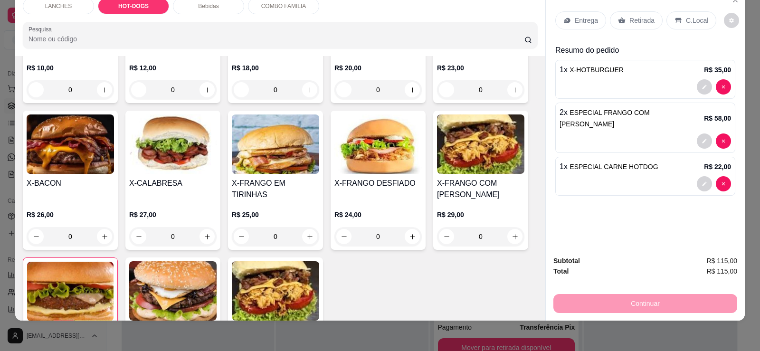
scroll to position [0, 0]
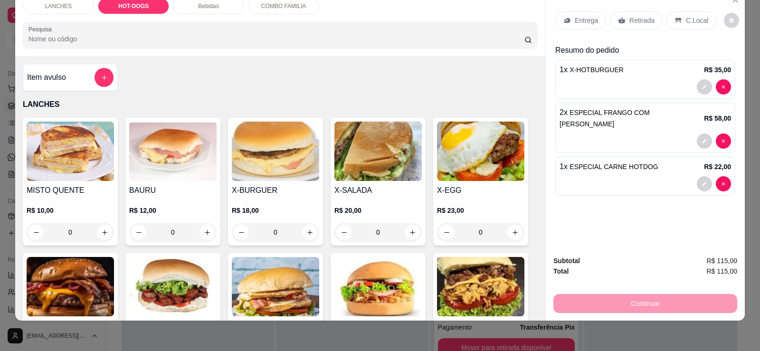
click at [205, 0] on div "Bebidas" at bounding box center [208, 6] width 71 height 16
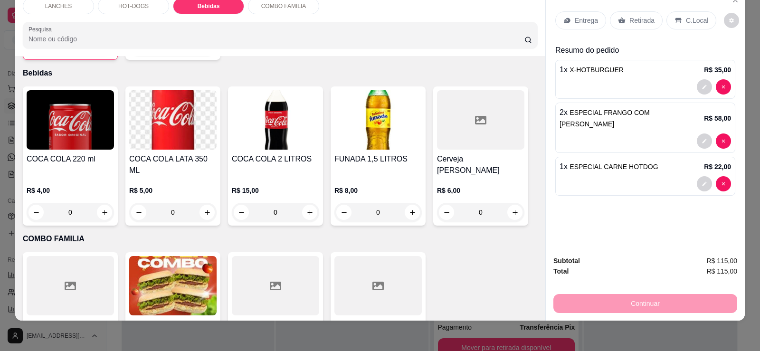
click at [265, 111] on img at bounding box center [275, 119] width 87 height 59
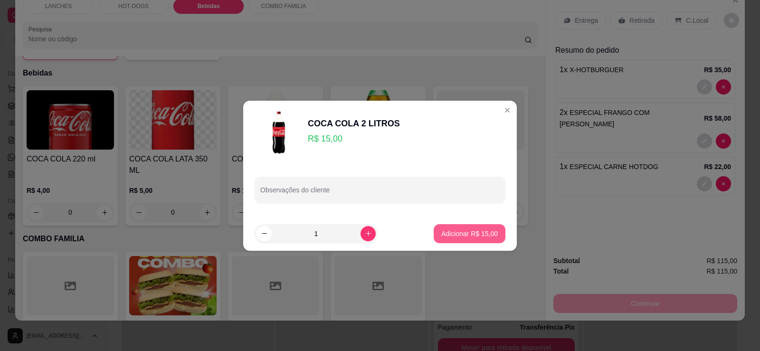
click at [465, 239] on button "Adicionar R$ 15,00" at bounding box center [470, 233] width 72 height 19
type input "1"
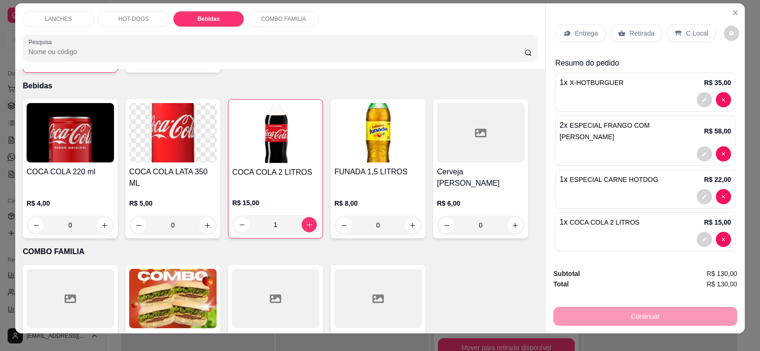
scroll to position [0, 0]
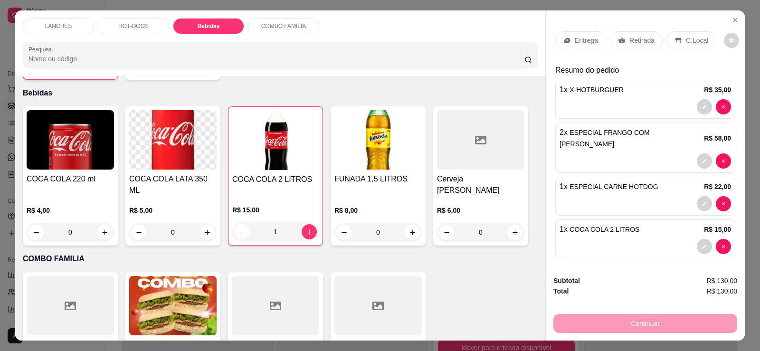
click at [630, 44] on p "Retirada" at bounding box center [642, 41] width 25 height 10
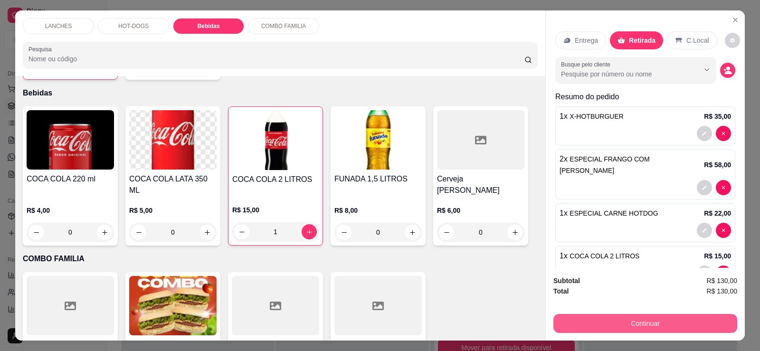
click at [640, 325] on button "Continuar" at bounding box center [646, 323] width 184 height 19
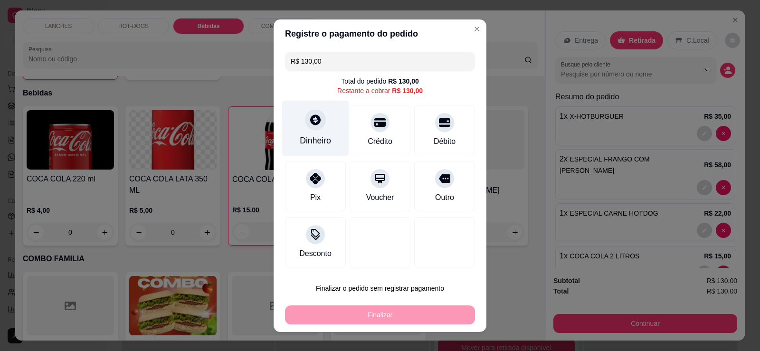
click at [308, 129] on div at bounding box center [315, 119] width 21 height 21
drag, startPoint x: 304, startPoint y: 196, endPoint x: 306, endPoint y: 203, distance: 7.4
click at [303, 196] on div "Pix" at bounding box center [315, 186] width 61 height 50
type input "R$ 0,00"
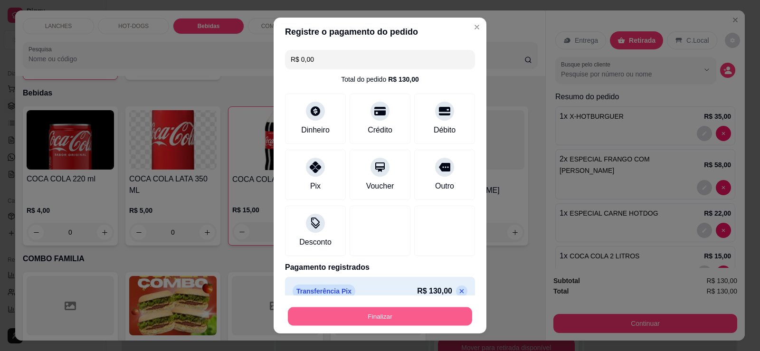
click at [351, 318] on button "Finalizar" at bounding box center [380, 316] width 184 height 19
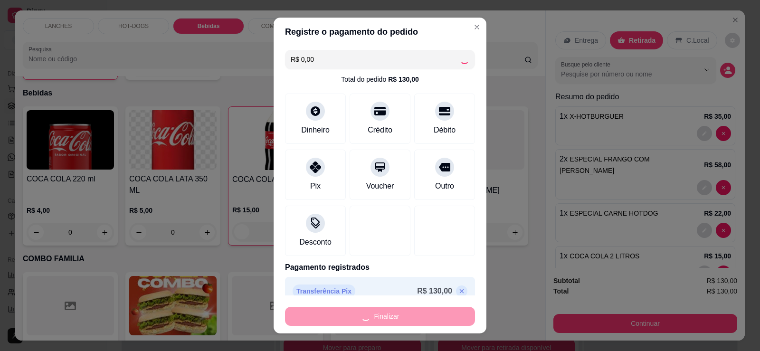
type input "0"
type input "-R$ 130,00"
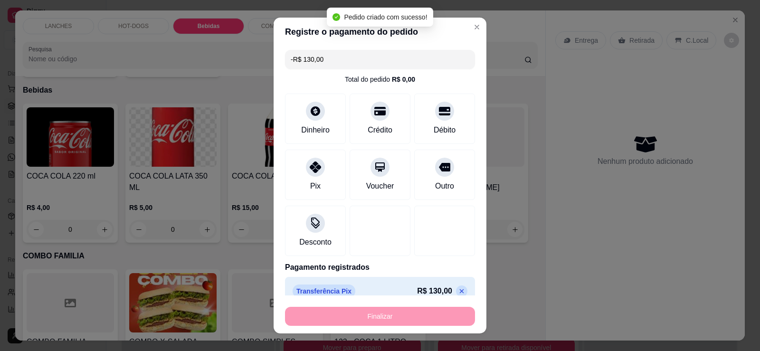
scroll to position [781, 0]
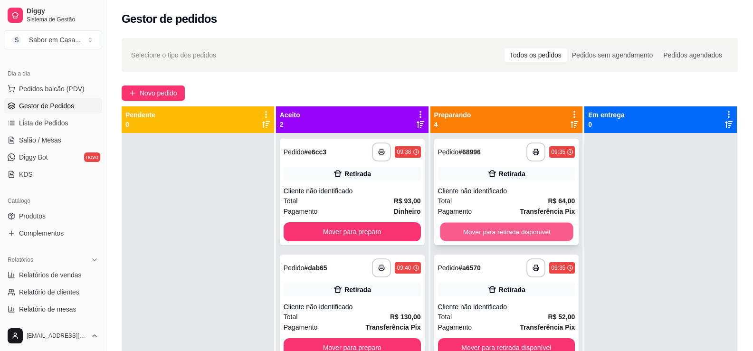
click at [488, 234] on button "Mover para retirada disponível" at bounding box center [506, 232] width 133 height 19
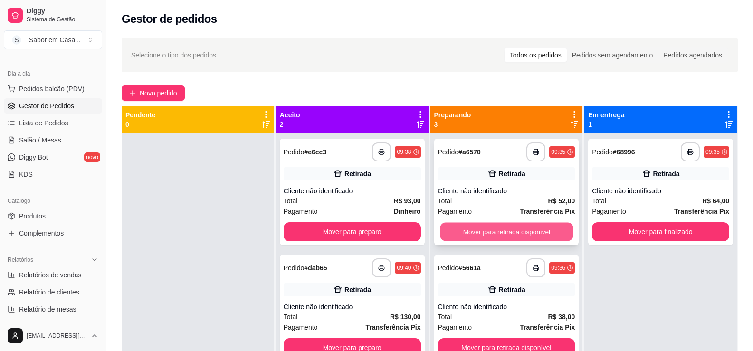
click at [488, 233] on button "Mover para retirada disponível" at bounding box center [506, 232] width 133 height 19
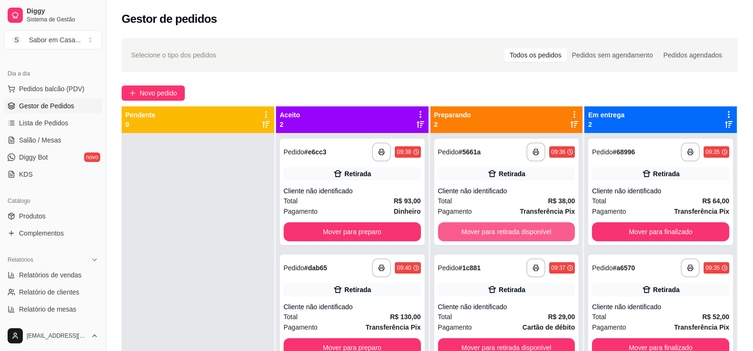
click at [488, 233] on button "Mover para retirada disponível" at bounding box center [506, 231] width 137 height 19
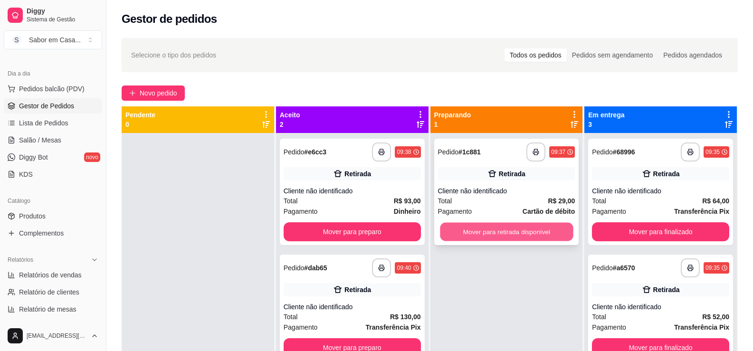
click at [488, 232] on button "Mover para retirada disponível" at bounding box center [506, 232] width 133 height 19
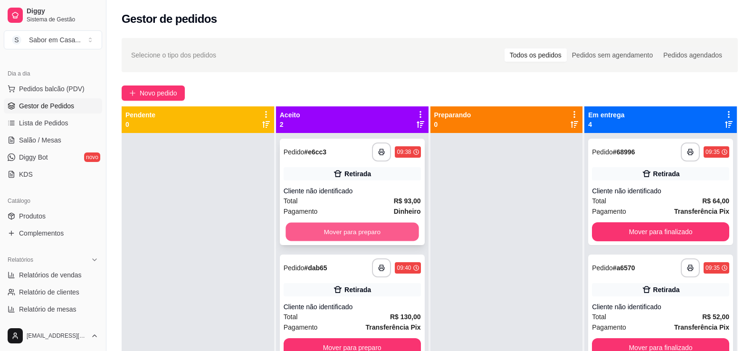
click at [404, 231] on button "Mover para preparo" at bounding box center [352, 232] width 133 height 19
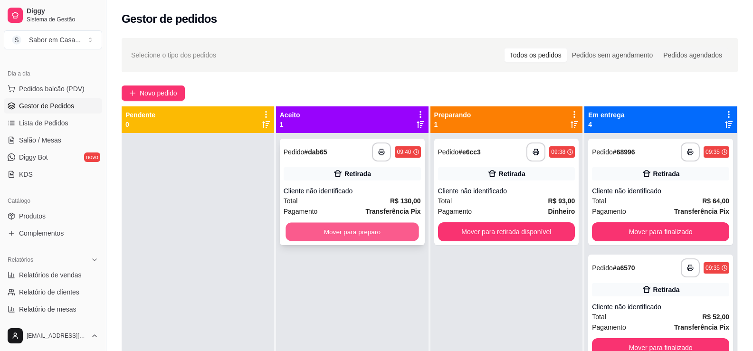
click at [395, 239] on button "Mover para preparo" at bounding box center [352, 232] width 133 height 19
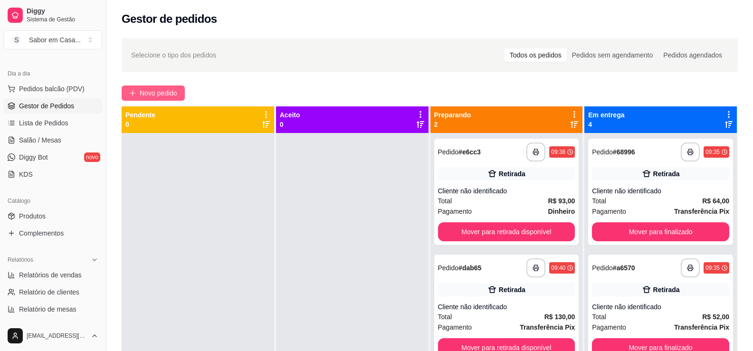
click at [156, 86] on button "Novo pedido" at bounding box center [153, 93] width 63 height 15
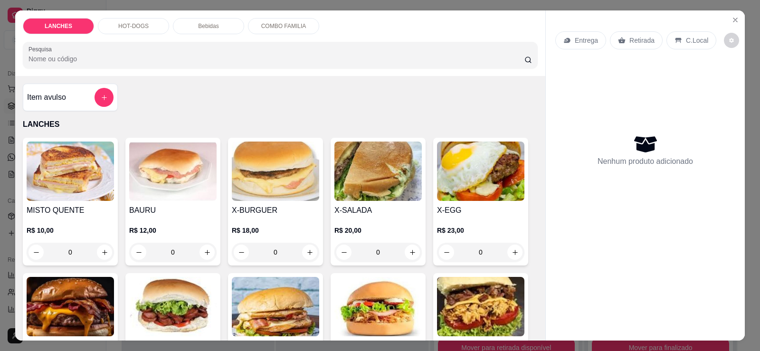
click at [354, 158] on img at bounding box center [377, 171] width 87 height 59
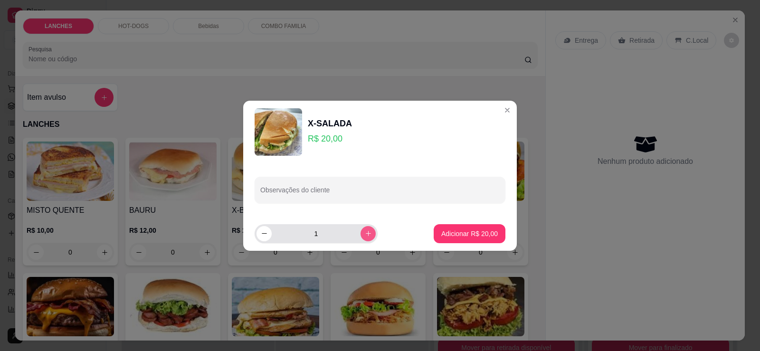
click at [365, 232] on icon "increase-product-quantity" at bounding box center [368, 233] width 7 height 7
type input "2"
click at [441, 231] on p "Adicionar R$ 40,00" at bounding box center [469, 234] width 57 height 10
type input "2"
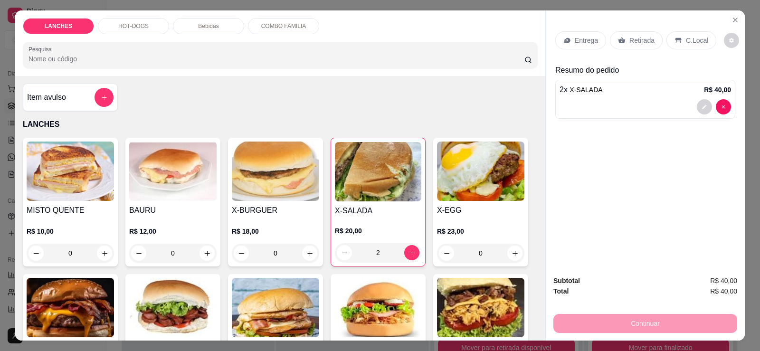
click at [647, 42] on p "Retirada" at bounding box center [642, 41] width 25 height 10
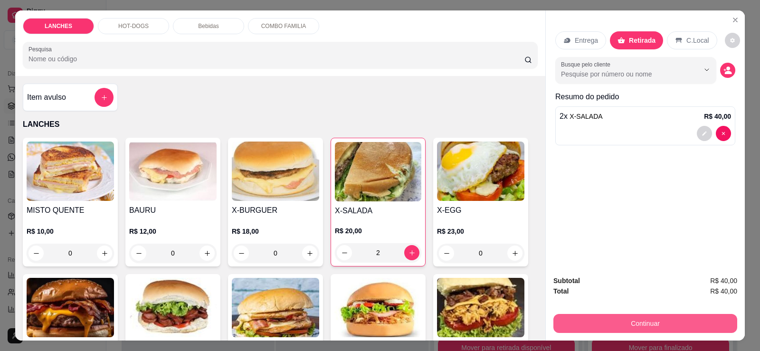
click at [626, 325] on button "Continuar" at bounding box center [646, 323] width 184 height 19
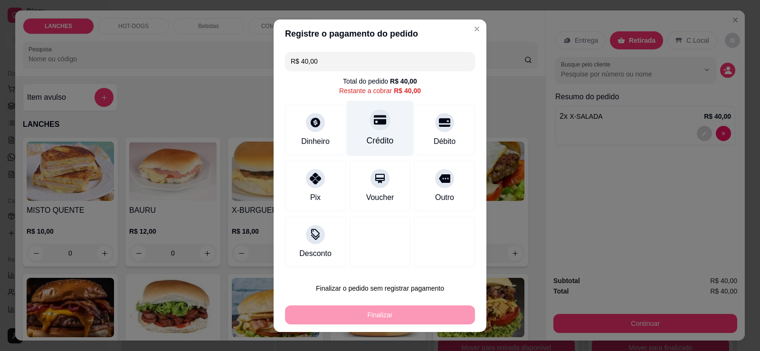
drag, startPoint x: 370, startPoint y: 129, endPoint x: 368, endPoint y: 149, distance: 19.6
click at [371, 130] on div at bounding box center [380, 119] width 21 height 21
type input "R$ 0,00"
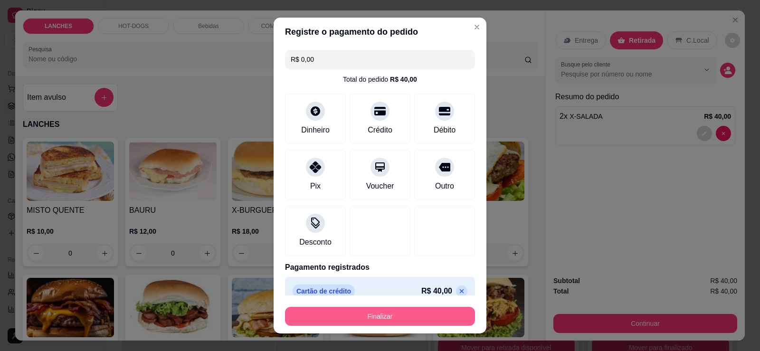
drag, startPoint x: 392, startPoint y: 324, endPoint x: 388, endPoint y: 316, distance: 8.7
click at [392, 324] on button "Finalizar" at bounding box center [380, 316] width 190 height 19
drag, startPoint x: 382, startPoint y: 314, endPoint x: 383, endPoint y: 305, distance: 9.1
click at [383, 305] on div "Finalizar" at bounding box center [380, 314] width 190 height 23
click at [402, 317] on button "Finalizar" at bounding box center [380, 316] width 184 height 19
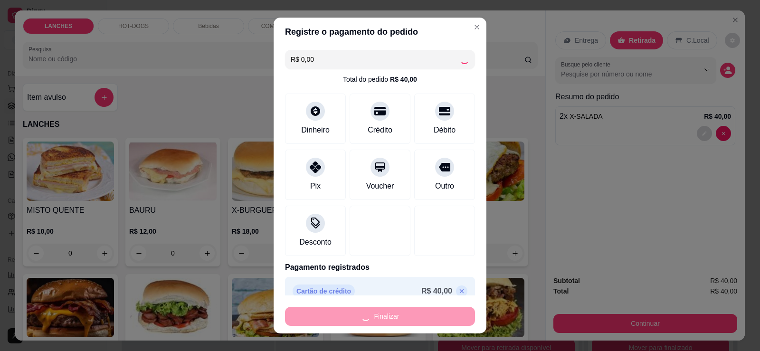
type input "0"
type input "-R$ 40,00"
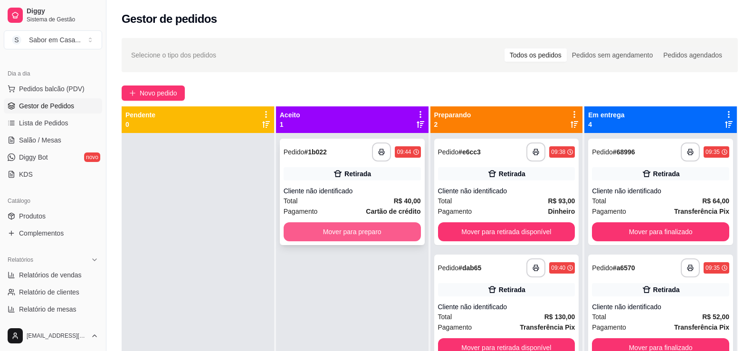
click at [302, 226] on button "Mover para preparo" at bounding box center [352, 231] width 137 height 19
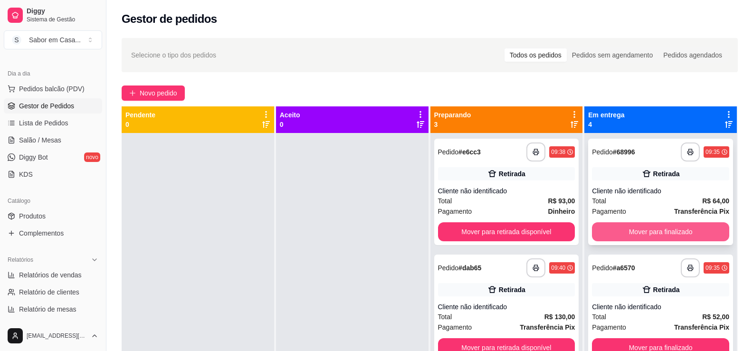
click at [619, 233] on button "Mover para finalizado" at bounding box center [660, 231] width 137 height 19
click at [617, 227] on button "Mover para finalizado" at bounding box center [660, 231] width 137 height 19
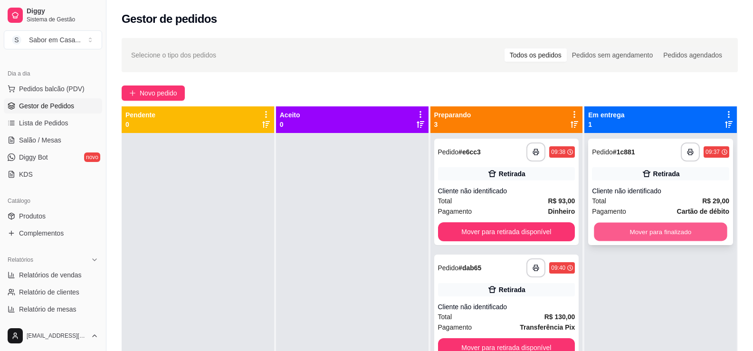
click at [618, 225] on button "Mover para finalizado" at bounding box center [660, 232] width 133 height 19
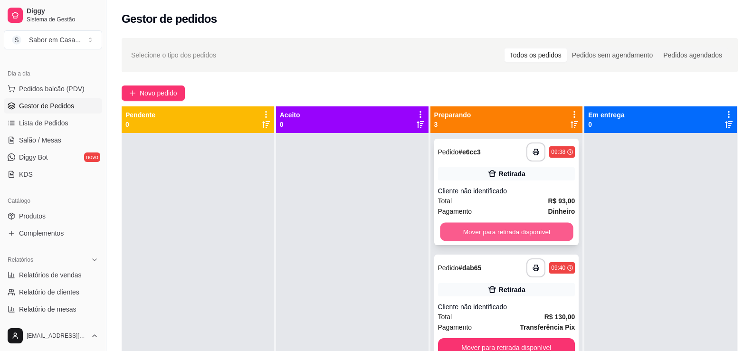
click at [551, 232] on button "Mover para retirada disponível" at bounding box center [506, 232] width 133 height 19
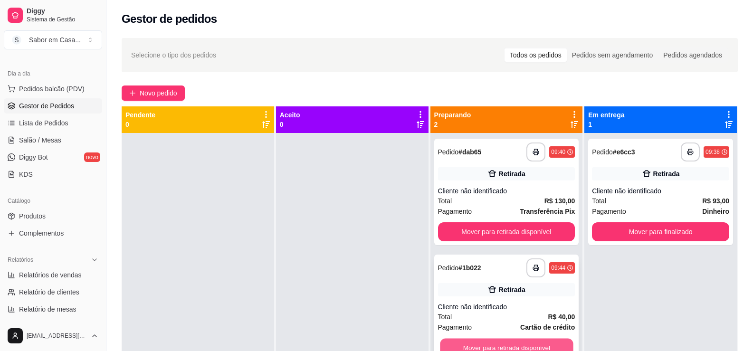
click at [521, 344] on button "Mover para retirada disponível" at bounding box center [506, 348] width 133 height 19
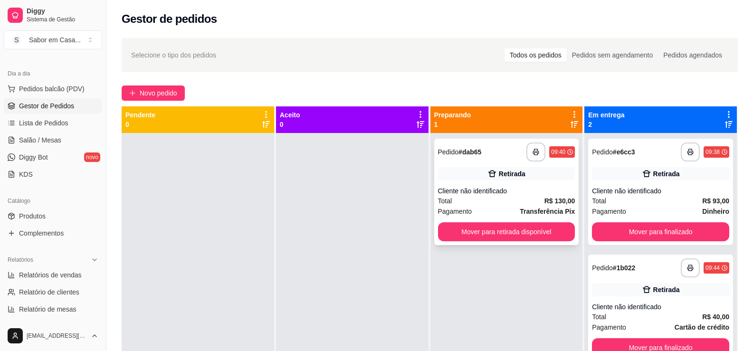
click at [521, 221] on div "**********" at bounding box center [506, 192] width 145 height 106
click at [533, 233] on button "Mover para retirada disponível" at bounding box center [506, 231] width 137 height 19
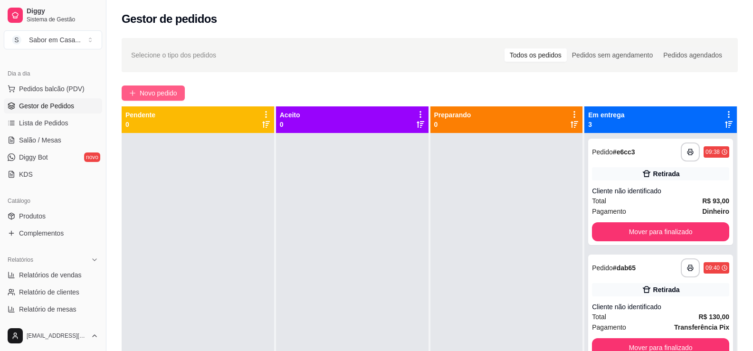
click at [161, 86] on button "Novo pedido" at bounding box center [153, 93] width 63 height 15
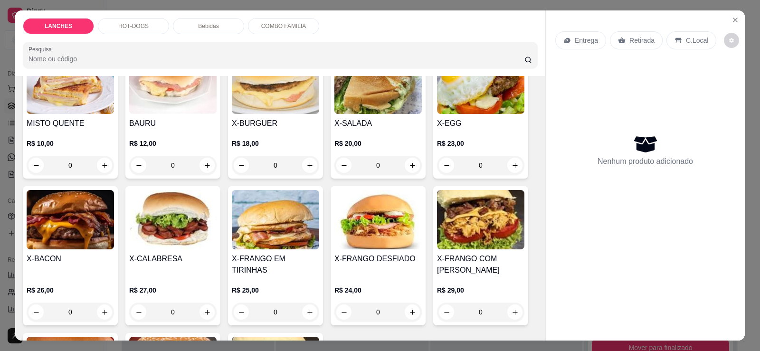
scroll to position [143, 0]
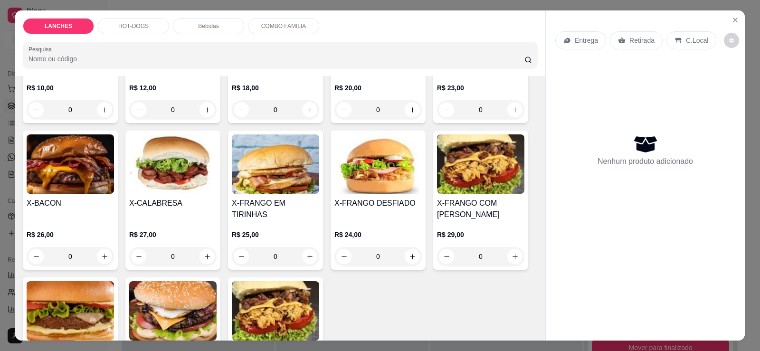
click at [67, 172] on img at bounding box center [70, 163] width 87 height 59
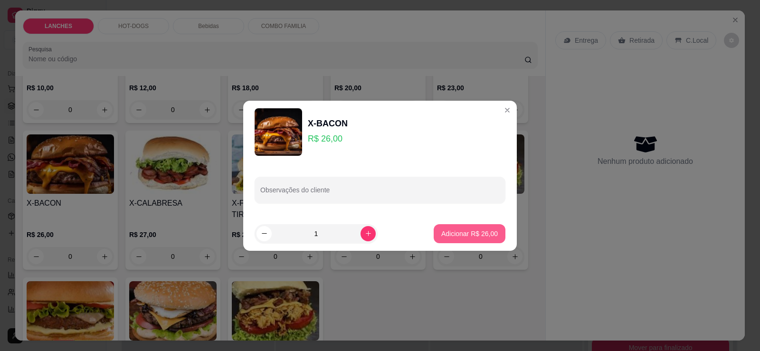
click at [472, 228] on button "Adicionar R$ 26,00" at bounding box center [470, 233] width 72 height 19
type input "1"
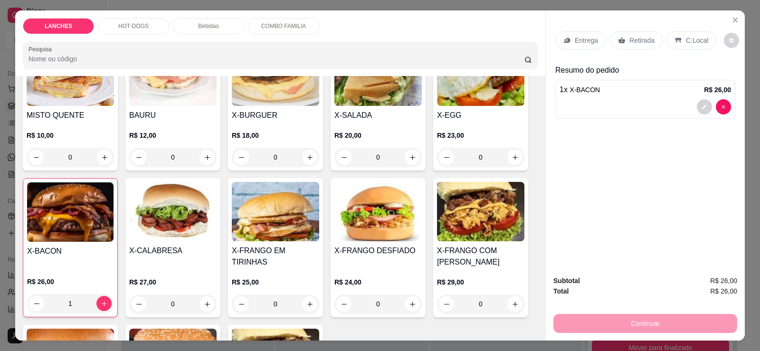
scroll to position [0, 0]
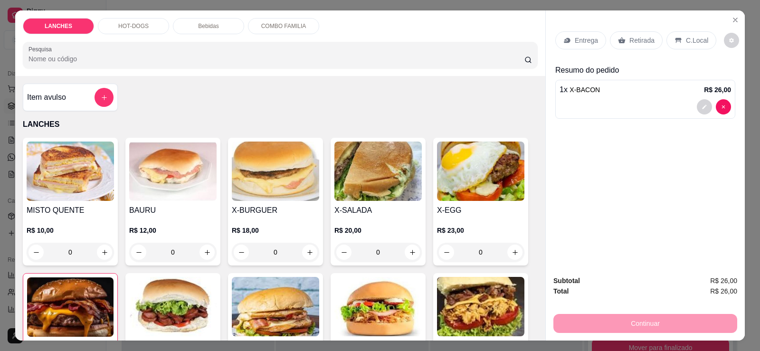
click at [120, 27] on p "HOT-DOGS" at bounding box center [133, 26] width 30 height 8
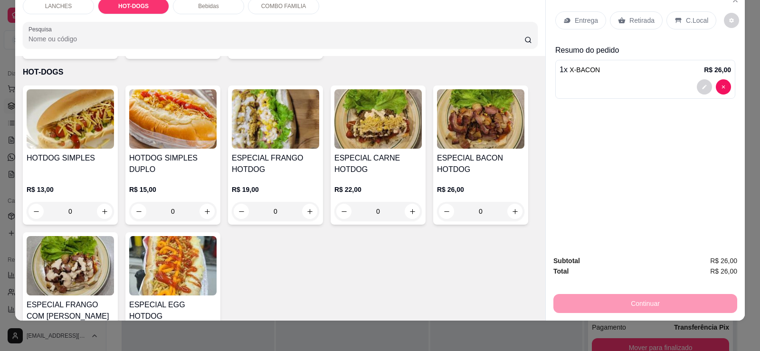
click at [191, 130] on img at bounding box center [172, 118] width 87 height 59
click at [268, 141] on div "ESPECIAL FRANGO HOTDOG R$ 19,00 0" at bounding box center [275, 155] width 95 height 139
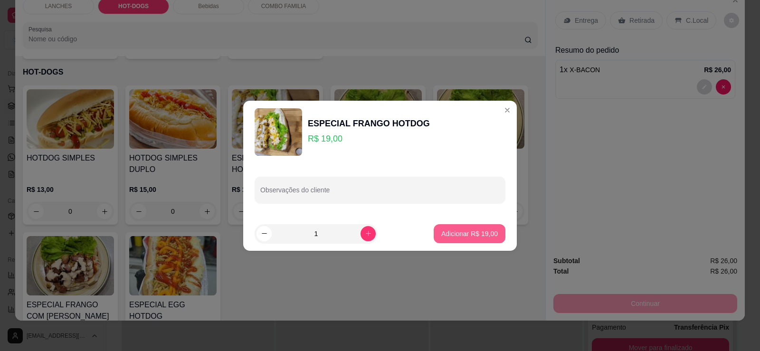
click at [478, 234] on p "Adicionar R$ 19,00" at bounding box center [469, 234] width 57 height 10
type input "1"
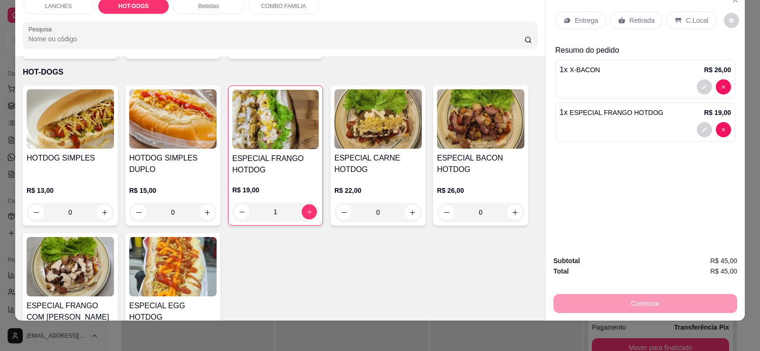
click at [619, 22] on icon at bounding box center [622, 21] width 7 height 6
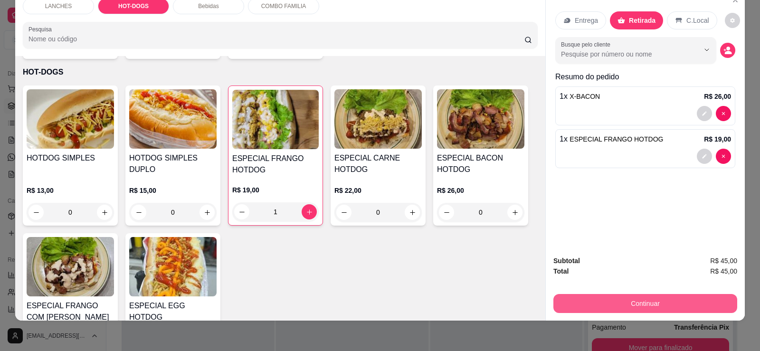
click at [641, 299] on button "Continuar" at bounding box center [646, 303] width 184 height 19
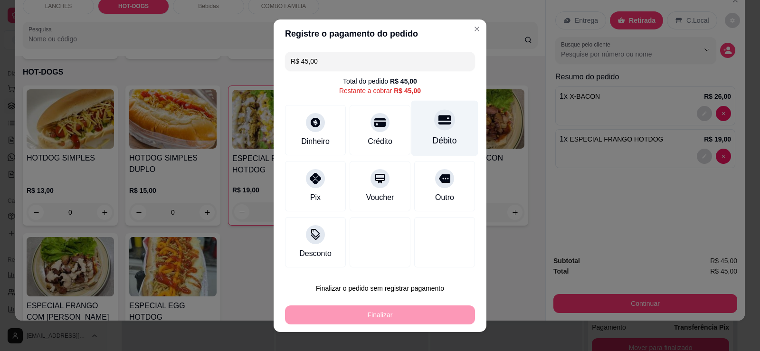
click at [417, 131] on div "Débito" at bounding box center [444, 128] width 67 height 56
type input "R$ 0,00"
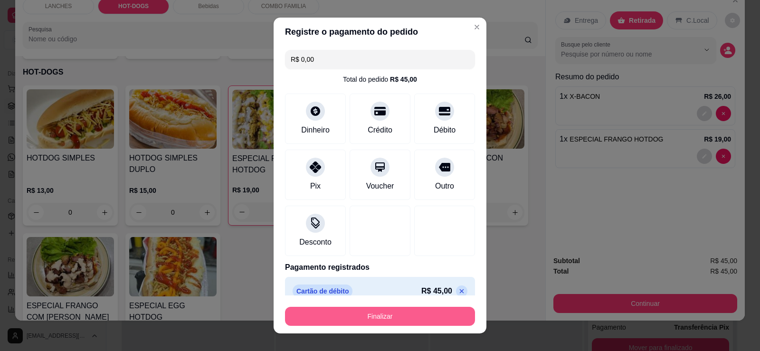
click at [366, 312] on button "Finalizar" at bounding box center [380, 316] width 190 height 19
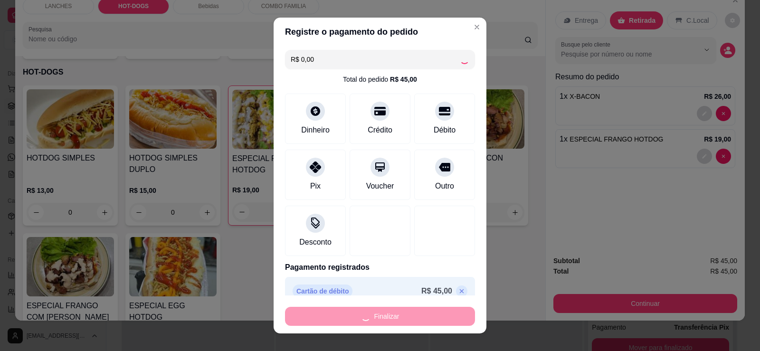
type input "0"
type input "-R$ 45,00"
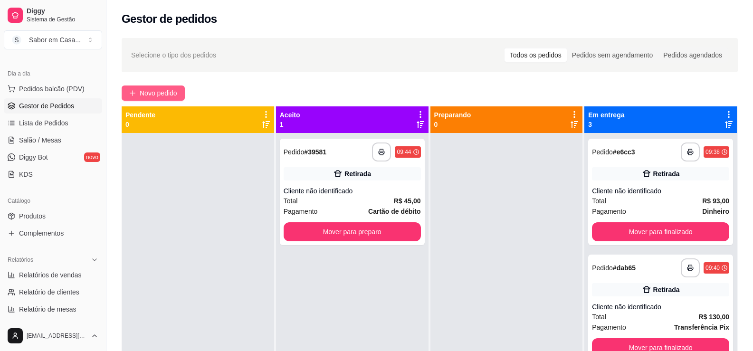
click at [148, 100] on button "Novo pedido" at bounding box center [153, 93] width 63 height 15
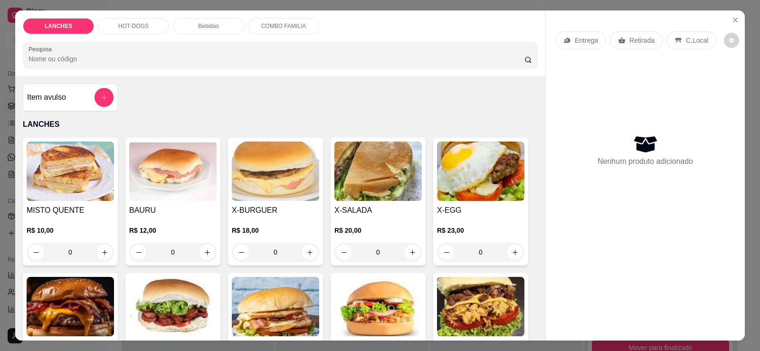
click at [62, 293] on img at bounding box center [70, 306] width 87 height 59
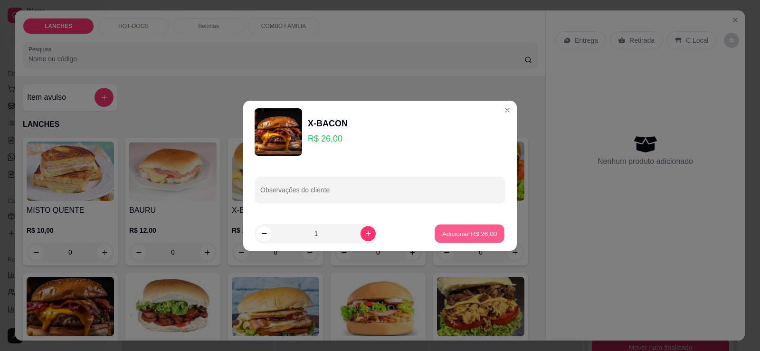
click at [438, 227] on button "Adicionar R$ 26,00" at bounding box center [470, 233] width 70 height 19
type input "1"
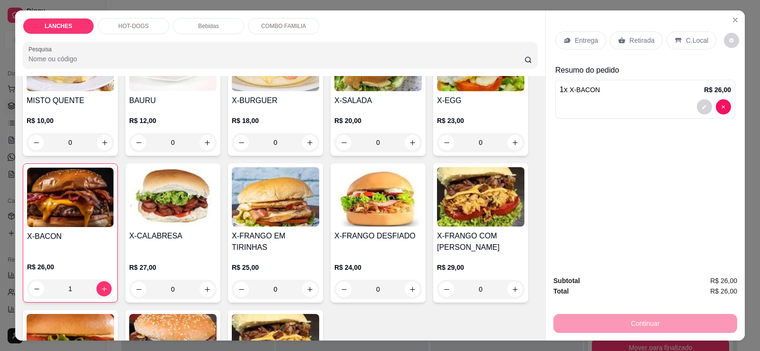
scroll to position [95, 0]
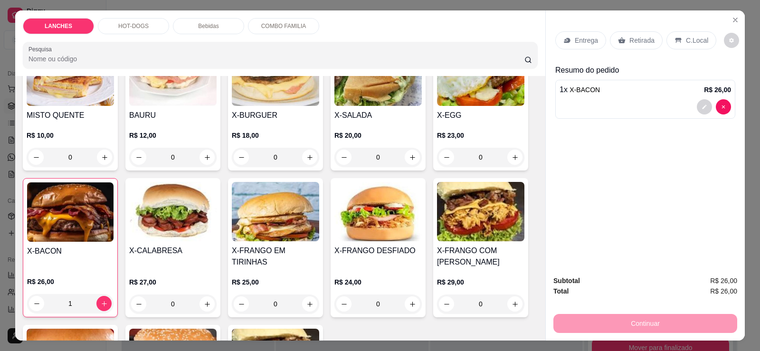
click at [484, 223] on img at bounding box center [480, 211] width 87 height 59
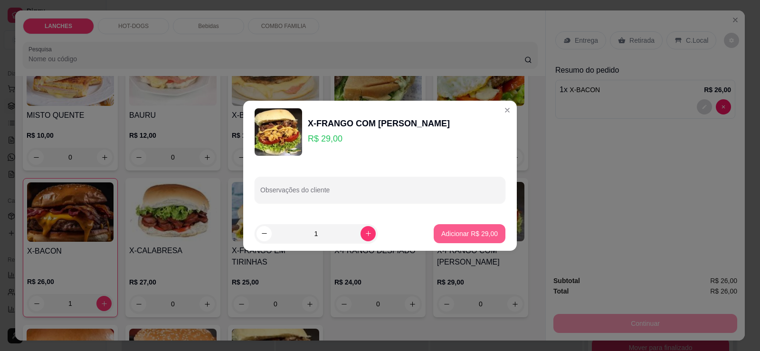
click at [450, 241] on button "Adicionar R$ 29,00" at bounding box center [470, 233] width 72 height 19
type input "1"
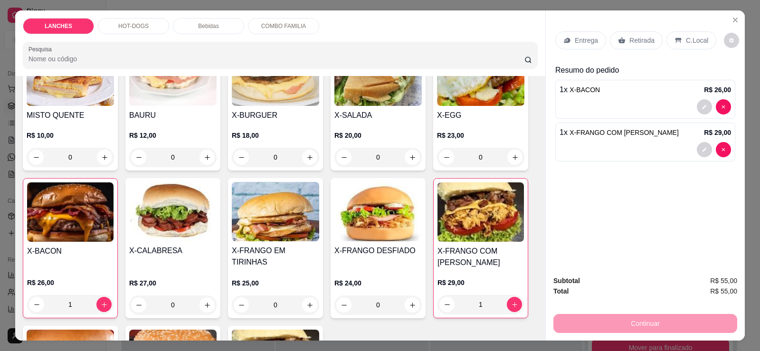
click at [190, 22] on div "Bebidas" at bounding box center [208, 26] width 71 height 16
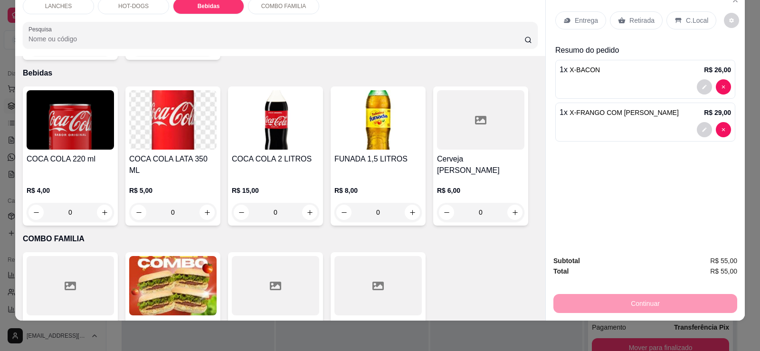
click at [386, 102] on img at bounding box center [377, 119] width 87 height 59
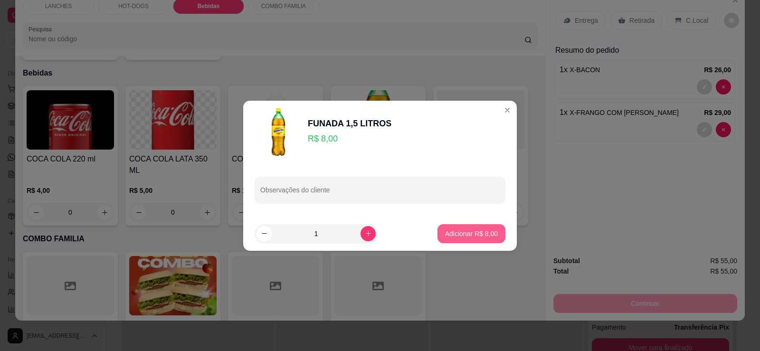
click at [458, 238] on p "Adicionar R$ 8,00" at bounding box center [471, 234] width 53 height 10
type input "1"
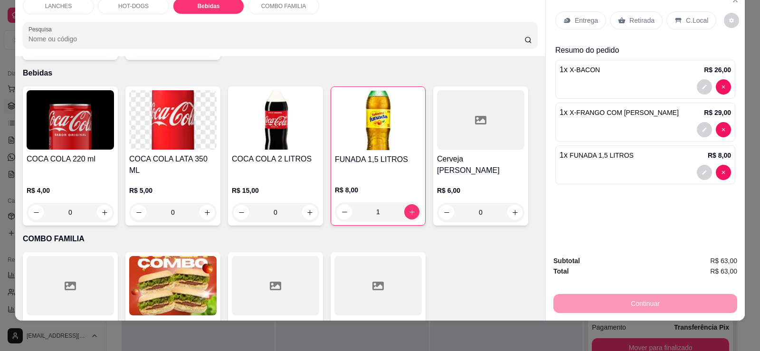
drag, startPoint x: 623, startPoint y: 315, endPoint x: 629, endPoint y: 304, distance: 12.6
click at [625, 311] on div "Subtotal R$ 63,00 Total R$ 63,00 Continuar" at bounding box center [645, 284] width 199 height 73
drag, startPoint x: 629, startPoint y: 304, endPoint x: 636, endPoint y: 171, distance: 133.2
click at [630, 302] on div "Continuar" at bounding box center [646, 302] width 184 height 21
click at [626, 140] on div "1 x X-FRANGO COM BACON R$ 29,00" at bounding box center [645, 122] width 180 height 39
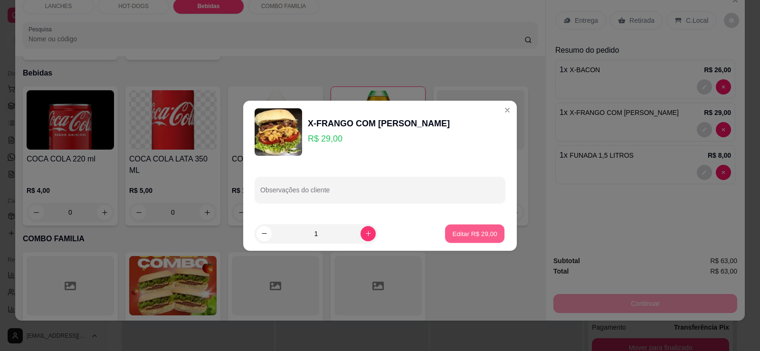
click at [489, 225] on button "Editar R$ 29,00" at bounding box center [474, 233] width 59 height 19
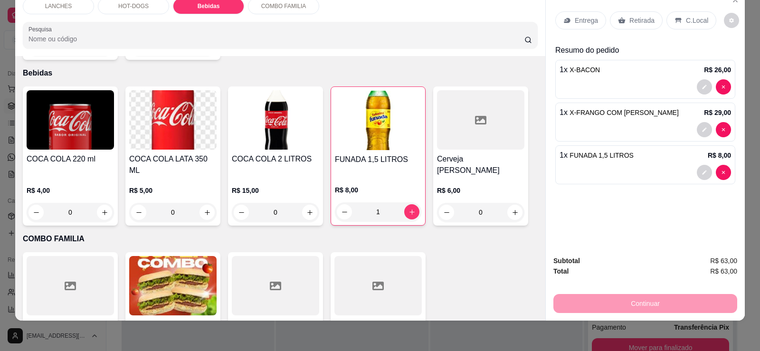
click at [603, 313] on div "Subtotal R$ 63,00 Total R$ 63,00 Continuar" at bounding box center [645, 284] width 199 height 73
click at [611, 22] on div "Retirada" at bounding box center [636, 20] width 53 height 18
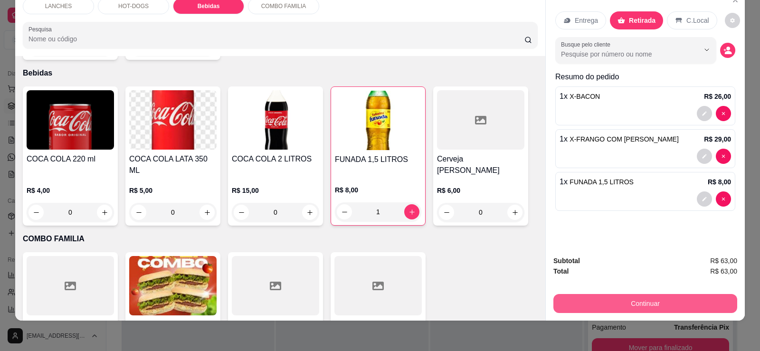
click at [607, 306] on button "Continuar" at bounding box center [646, 303] width 184 height 19
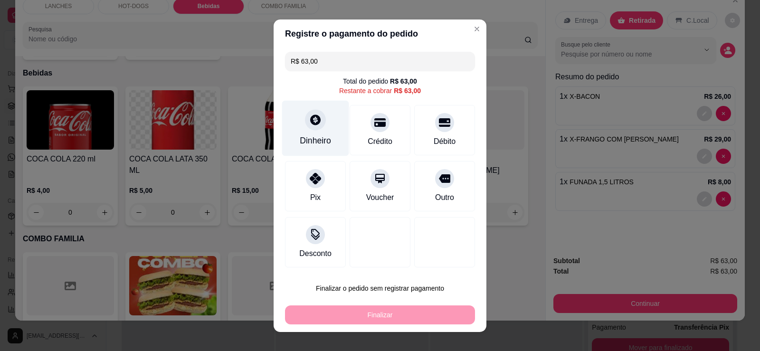
click at [325, 133] on div "Dinheiro" at bounding box center [315, 128] width 67 height 56
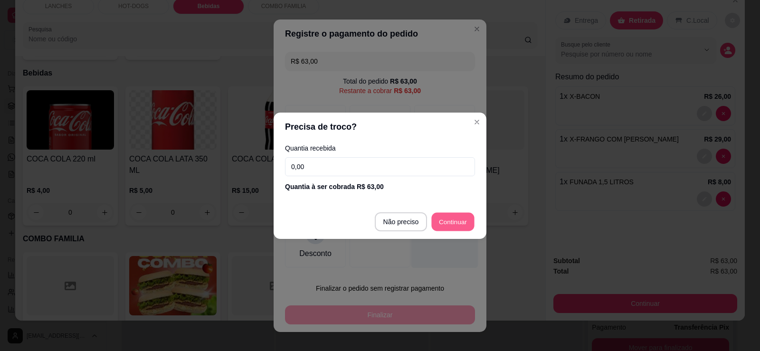
type input "R$ 0,00"
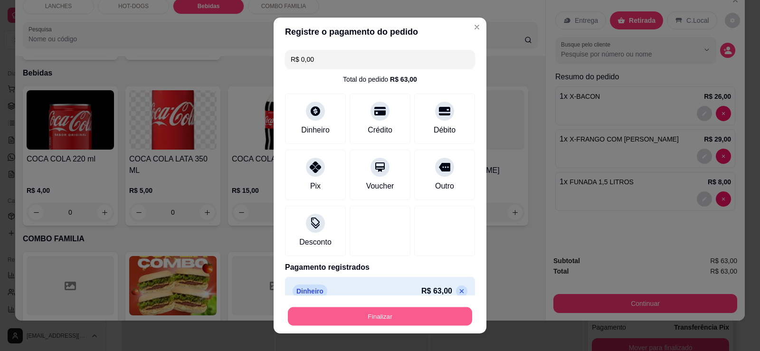
click at [370, 318] on button "Finalizar" at bounding box center [380, 316] width 184 height 19
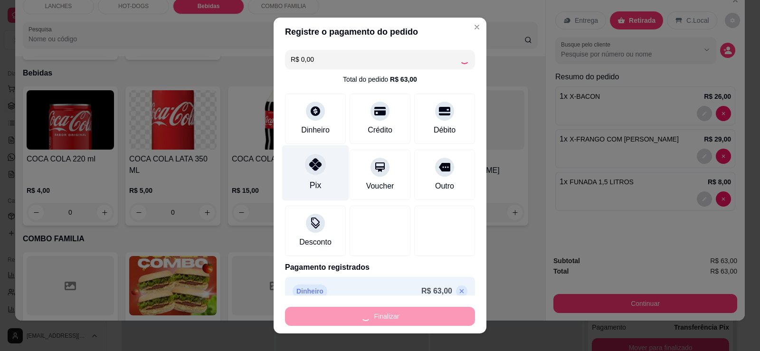
type input "0"
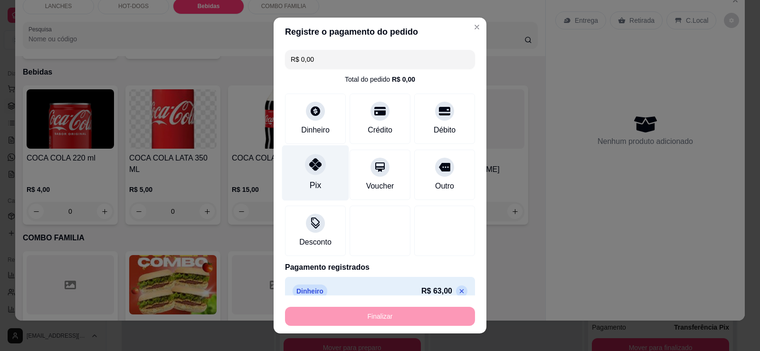
type input "-R$ 63,00"
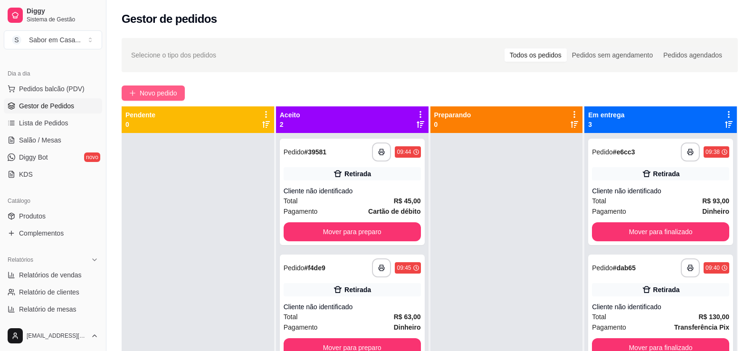
click at [173, 90] on span "Novo pedido" at bounding box center [159, 93] width 38 height 10
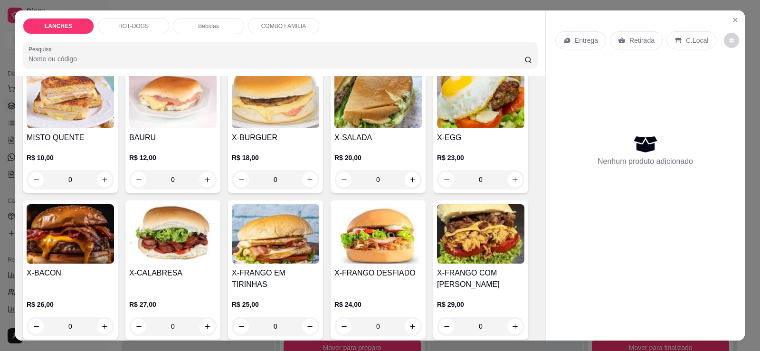
scroll to position [143, 0]
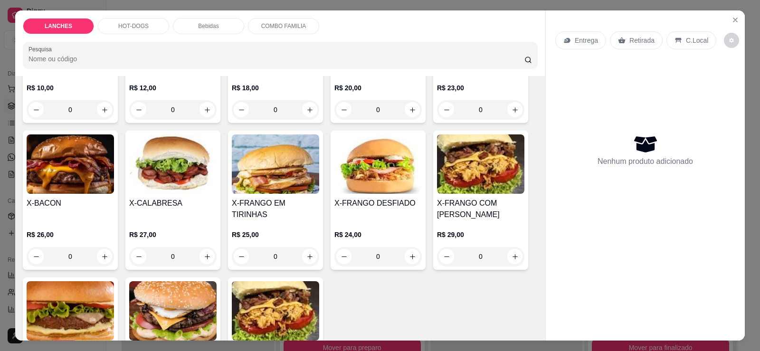
click at [481, 163] on img at bounding box center [480, 163] width 87 height 59
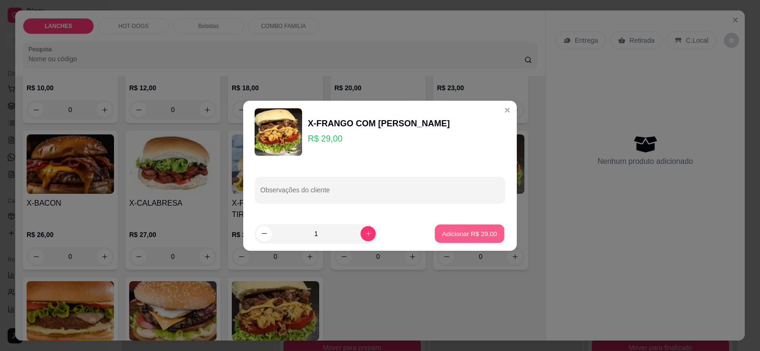
click at [468, 228] on button "Adicionar R$ 29,00" at bounding box center [470, 233] width 70 height 19
type input "1"
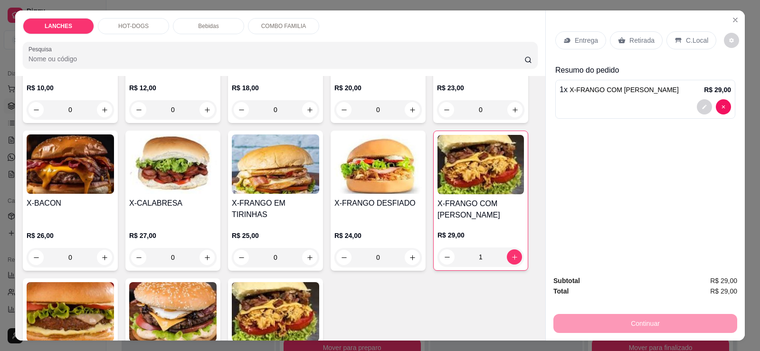
click at [216, 30] on div "Bebidas" at bounding box center [208, 26] width 71 height 16
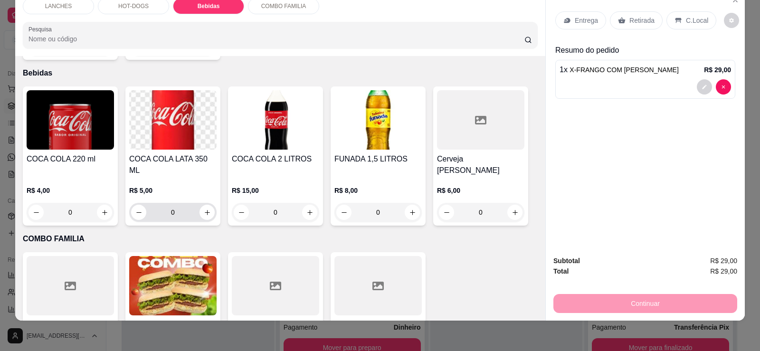
scroll to position [826, 0]
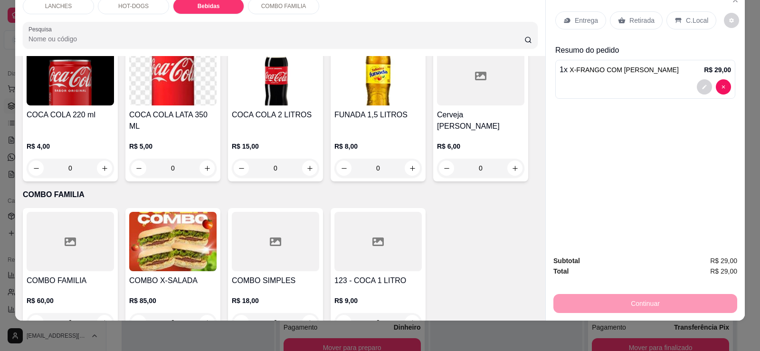
click at [346, 216] on div at bounding box center [377, 241] width 87 height 59
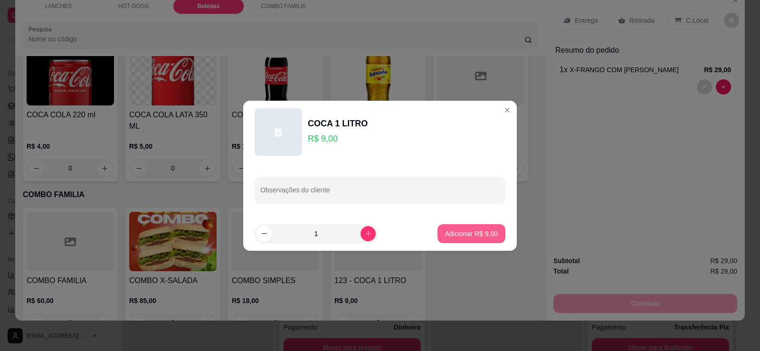
click at [479, 234] on p "Adicionar R$ 9,00" at bounding box center [471, 234] width 53 height 10
type input "1"
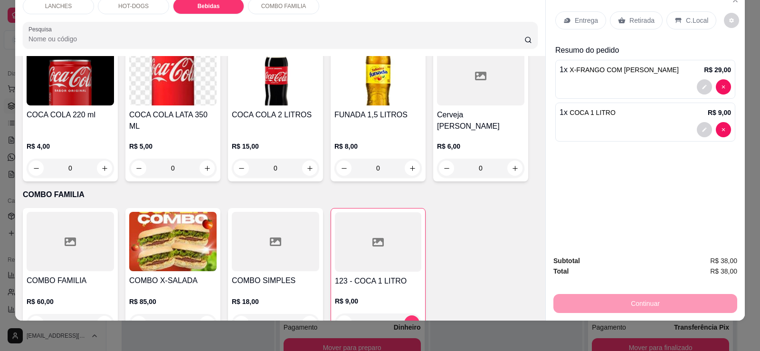
click at [646, 8] on div "Entrega Retirada C.Local" at bounding box center [645, 20] width 180 height 33
click at [635, 23] on p "Retirada" at bounding box center [642, 21] width 25 height 10
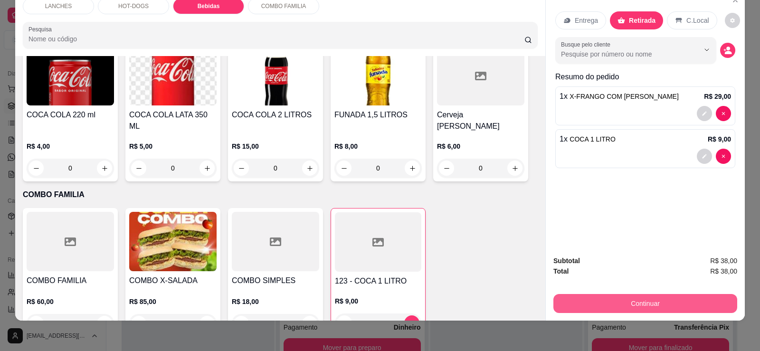
click at [617, 301] on button "Continuar" at bounding box center [646, 303] width 184 height 19
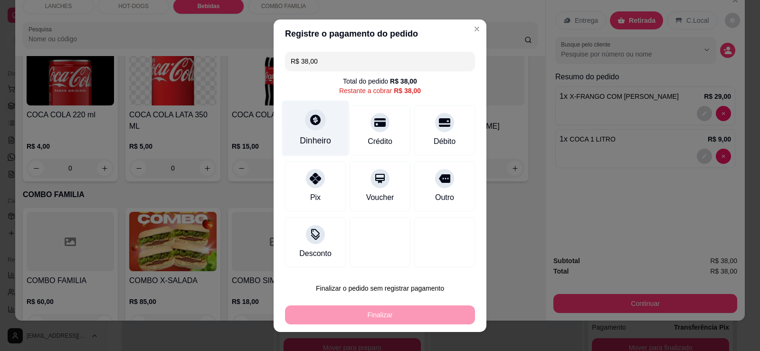
click at [311, 124] on icon at bounding box center [315, 120] width 10 height 10
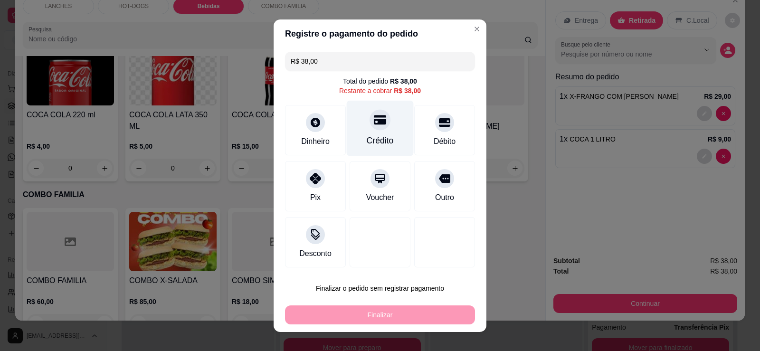
click at [364, 126] on div "Crédito" at bounding box center [380, 128] width 67 height 56
type input "R$ 0,00"
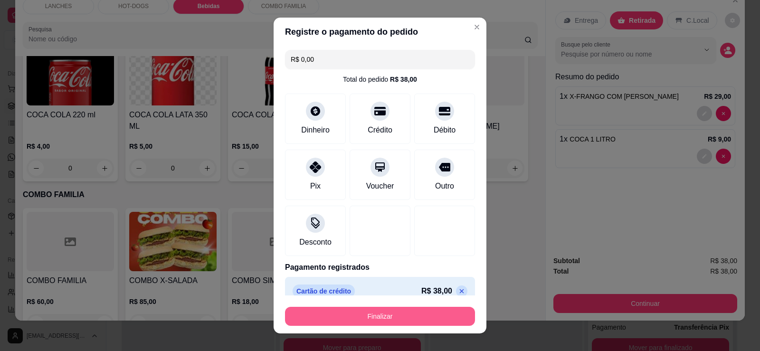
click at [397, 316] on button "Finalizar" at bounding box center [380, 316] width 190 height 19
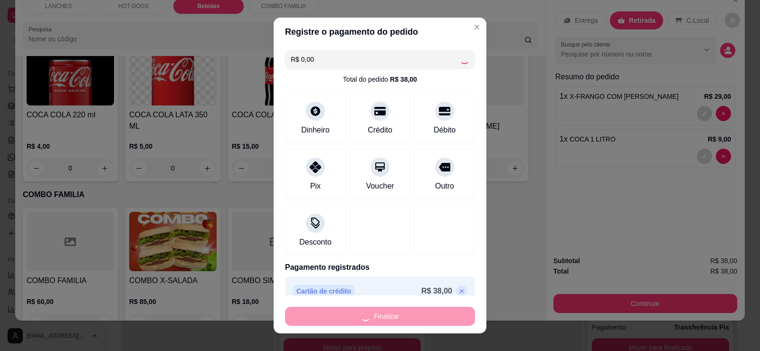
type input "0"
type input "-R$ 38,00"
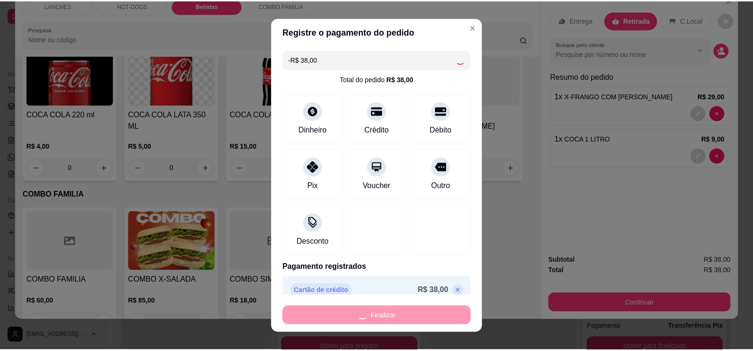
scroll to position [825, 0]
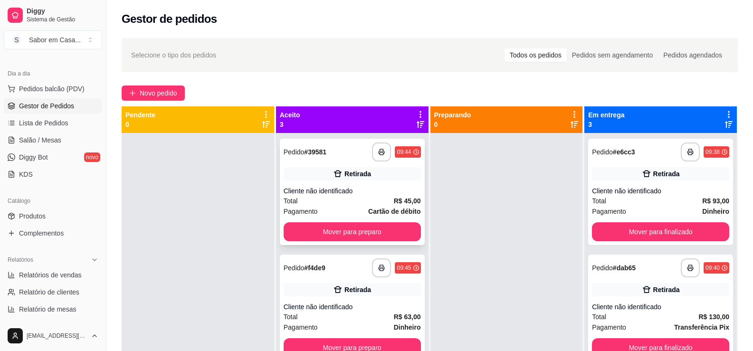
click at [336, 237] on button "Mover para preparo" at bounding box center [352, 231] width 137 height 19
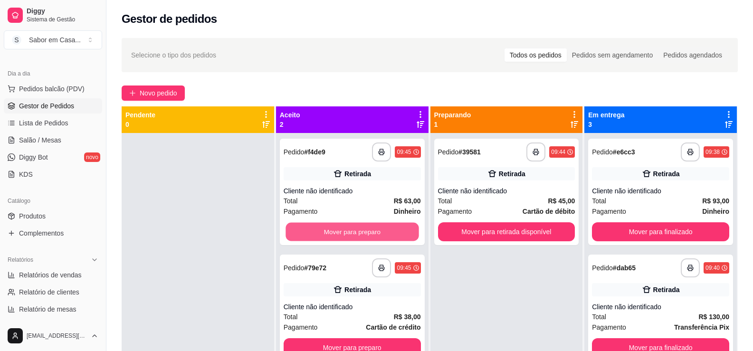
click at [336, 237] on button "Mover para preparo" at bounding box center [352, 232] width 133 height 19
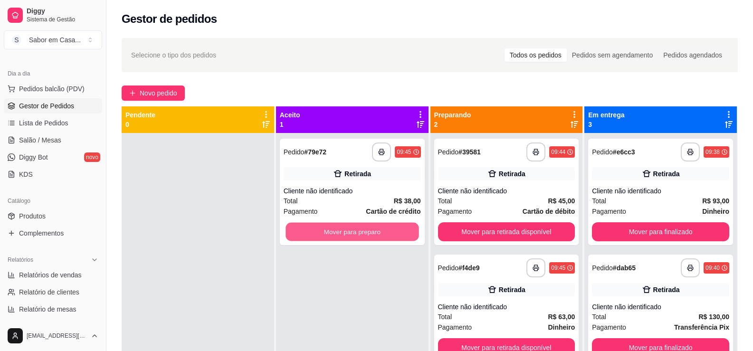
click at [336, 237] on button "Mover para preparo" at bounding box center [352, 232] width 133 height 19
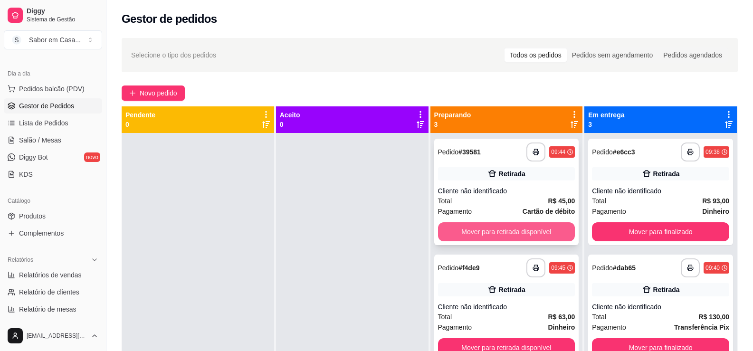
click at [518, 235] on button "Mover para retirada disponível" at bounding box center [506, 231] width 137 height 19
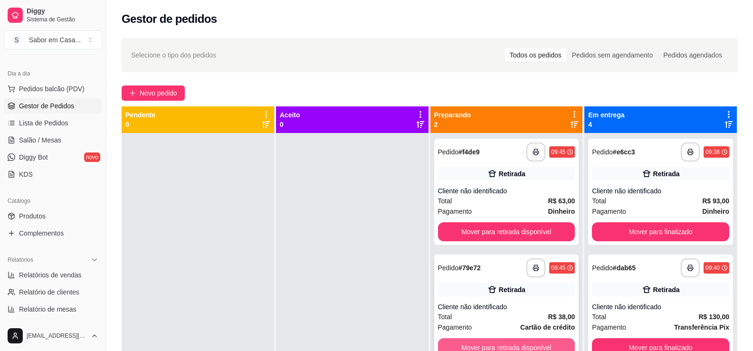
click at [496, 344] on button "Mover para retirada disponível" at bounding box center [506, 347] width 137 height 19
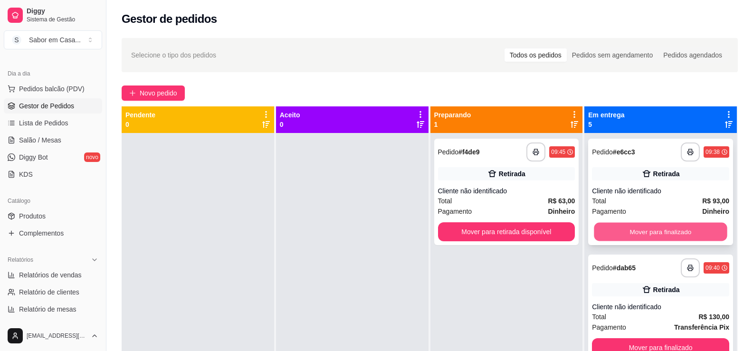
click at [653, 232] on button "Mover para finalizado" at bounding box center [660, 232] width 133 height 19
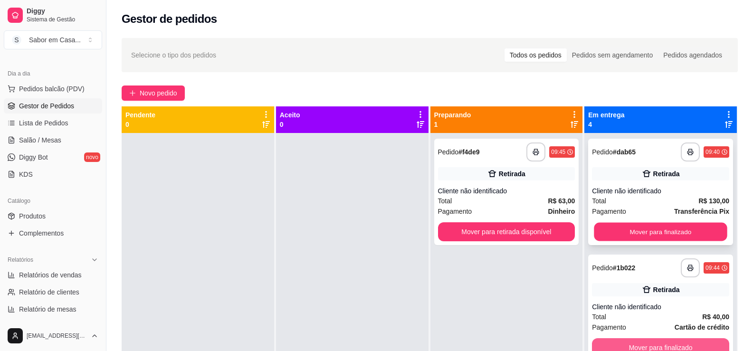
click at [643, 346] on div "**********" at bounding box center [660, 308] width 153 height 351
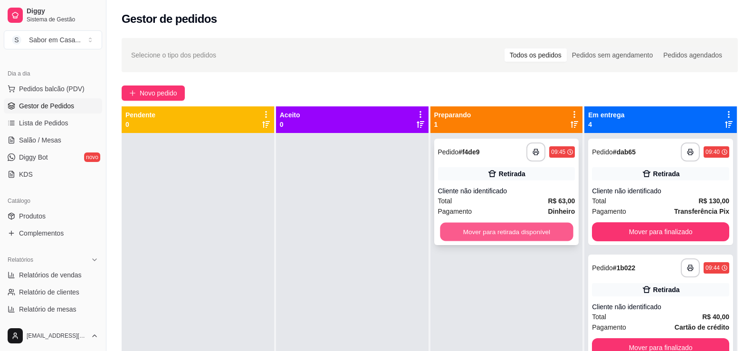
click at [524, 230] on button "Mover para retirada disponível" at bounding box center [506, 232] width 133 height 19
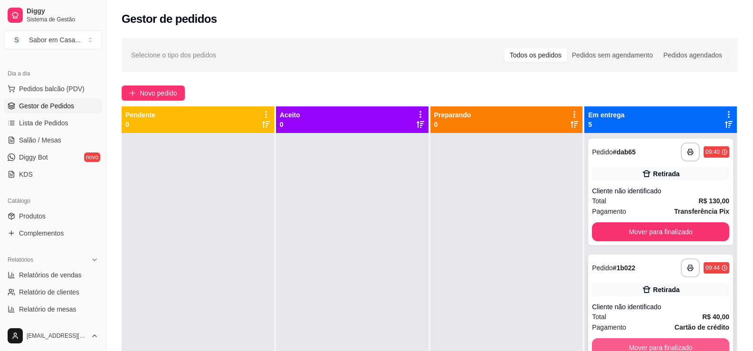
click at [650, 344] on button "Mover para finalizado" at bounding box center [660, 347] width 137 height 19
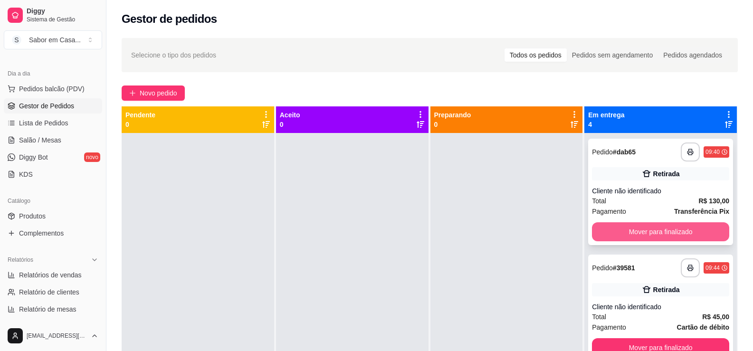
click at [669, 224] on button "Mover para finalizado" at bounding box center [660, 231] width 137 height 19
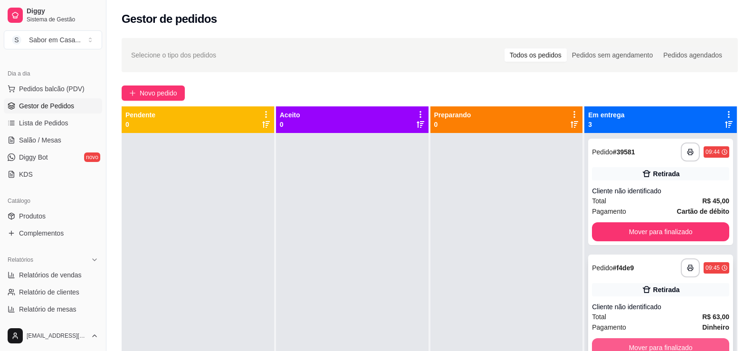
click at [659, 343] on button "Mover para finalizado" at bounding box center [660, 347] width 137 height 19
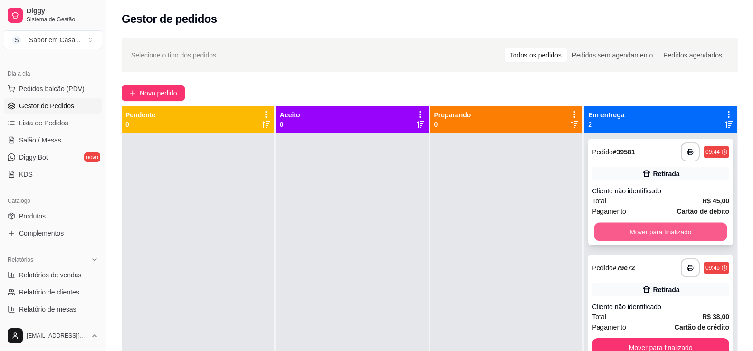
click at [665, 230] on button "Mover para finalizado" at bounding box center [660, 232] width 133 height 19
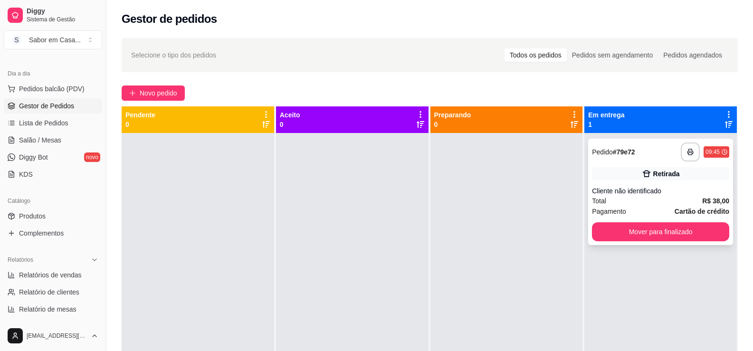
click at [660, 345] on div "**********" at bounding box center [660, 308] width 153 height 351
click at [668, 239] on button "Mover para finalizado" at bounding box center [660, 232] width 133 height 19
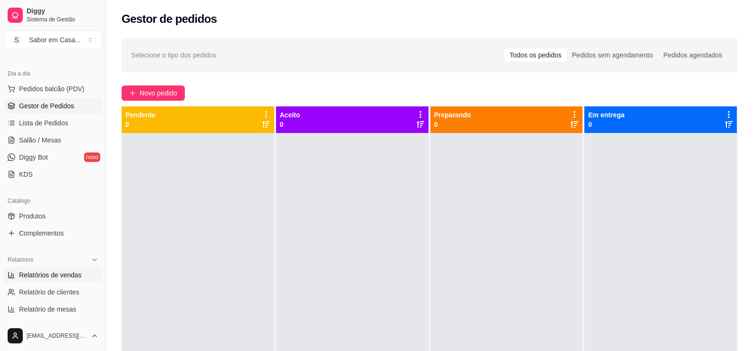
click at [46, 280] on link "Relatórios de vendas" at bounding box center [53, 275] width 98 height 15
select select "ALL"
select select "0"
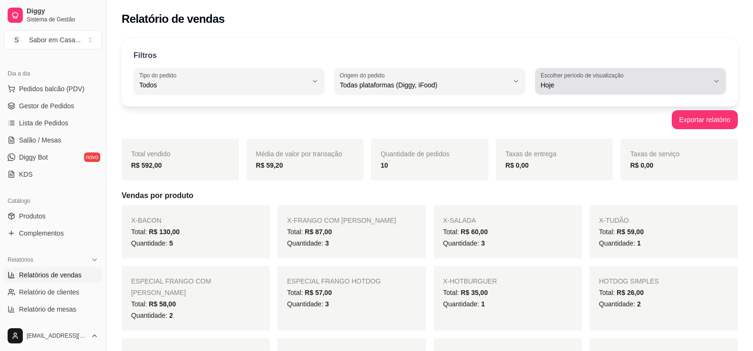
click at [582, 83] on span "Hoje" at bounding box center [625, 85] width 168 height 10
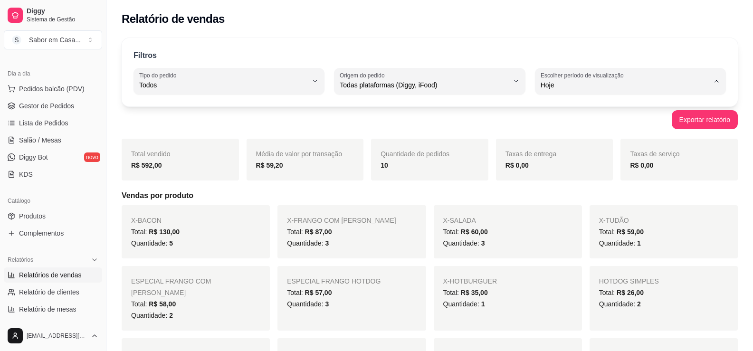
click at [571, 143] on span "7 dias" at bounding box center [626, 138] width 160 height 9
type input "7"
select select "7"
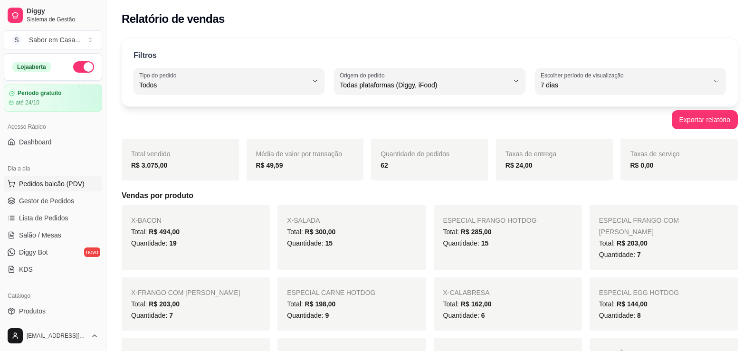
click at [27, 185] on span "Pedidos balcão (PDV)" at bounding box center [52, 184] width 66 height 10
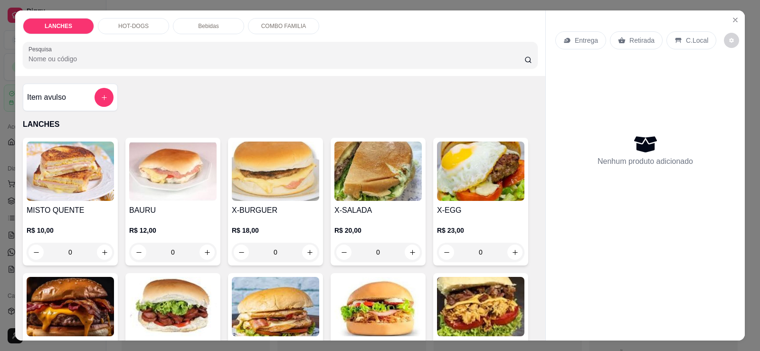
click at [198, 22] on div "Bebidas" at bounding box center [208, 26] width 71 height 16
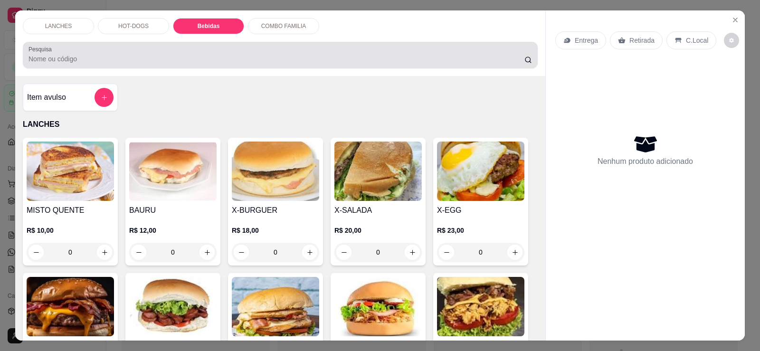
scroll to position [20, 0]
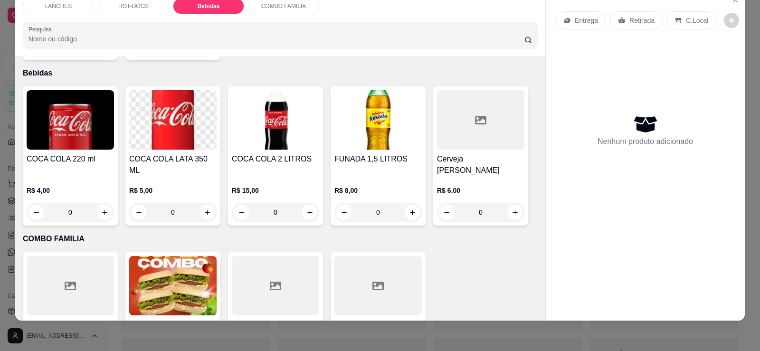
click at [181, 106] on img at bounding box center [172, 119] width 87 height 59
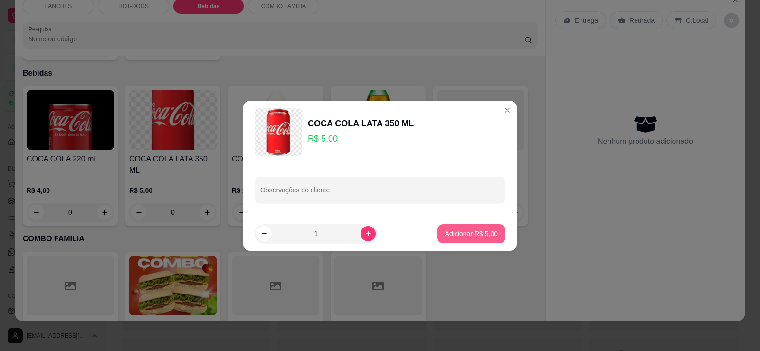
click at [460, 238] on p "Adicionar R$ 5,00" at bounding box center [471, 234] width 53 height 10
type input "1"
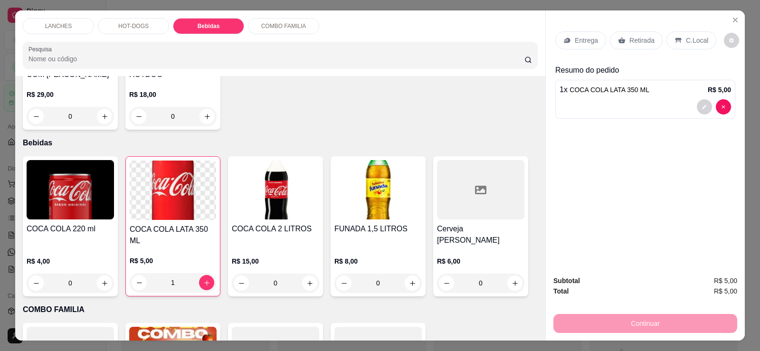
scroll to position [826, 0]
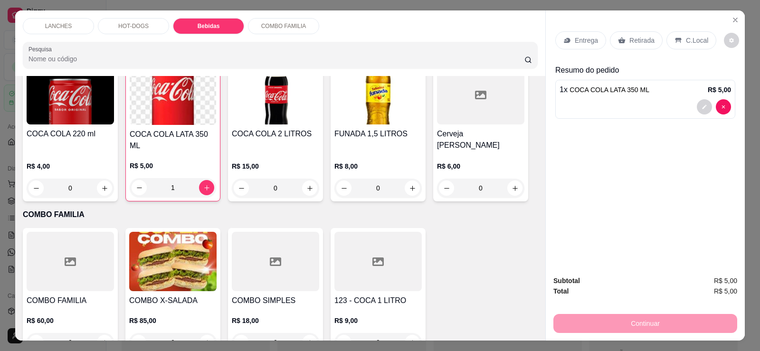
click at [630, 39] on p "Retirada" at bounding box center [642, 41] width 25 height 10
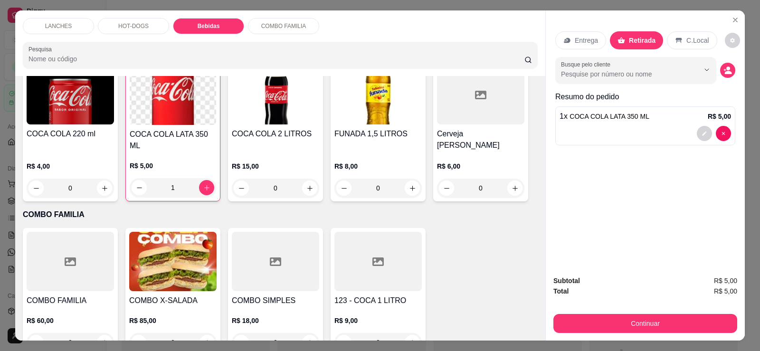
click at [705, 41] on div "C.Local" at bounding box center [692, 40] width 50 height 18
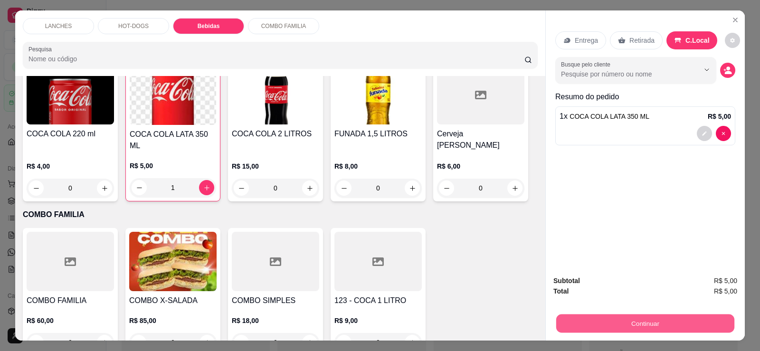
click at [647, 321] on button "Continuar" at bounding box center [645, 323] width 178 height 19
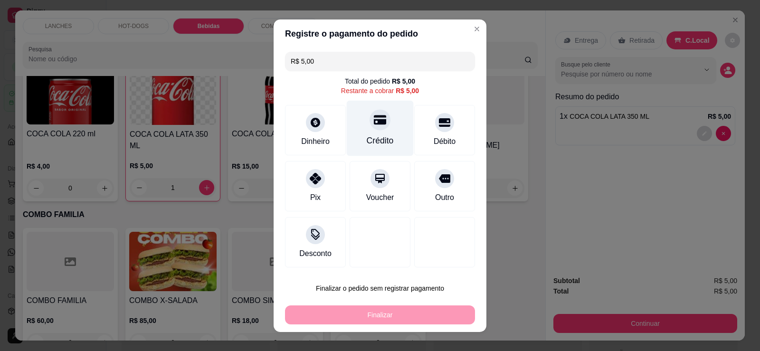
click at [363, 125] on div "Crédito" at bounding box center [380, 128] width 67 height 56
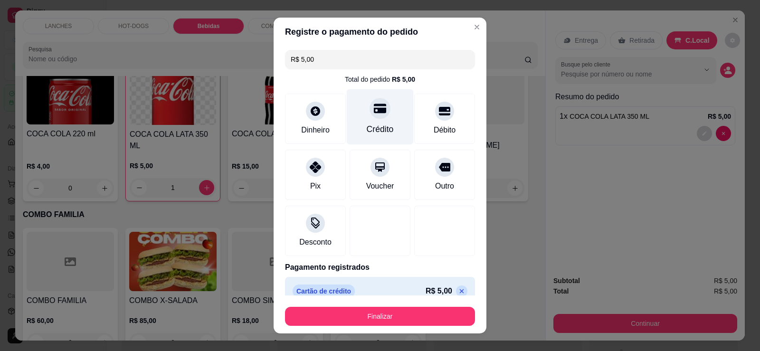
type input "R$ 0,00"
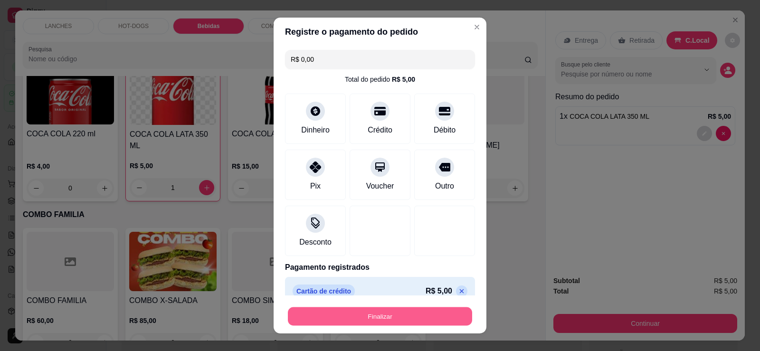
click at [409, 314] on button "Finalizar" at bounding box center [380, 316] width 184 height 19
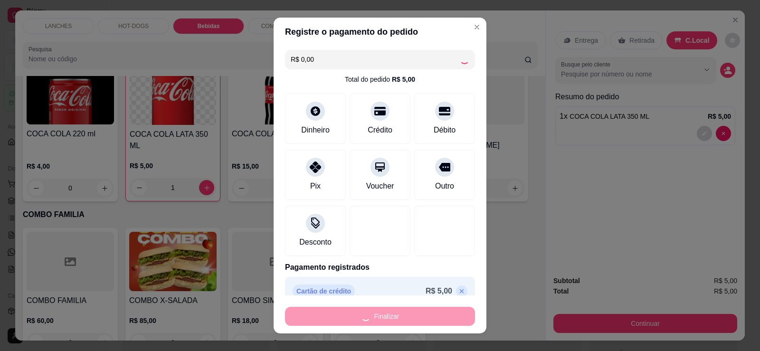
type input "0"
type input "-R$ 5,00"
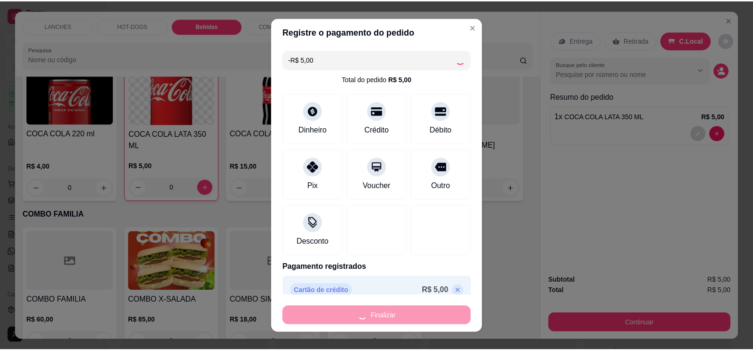
scroll to position [825, 0]
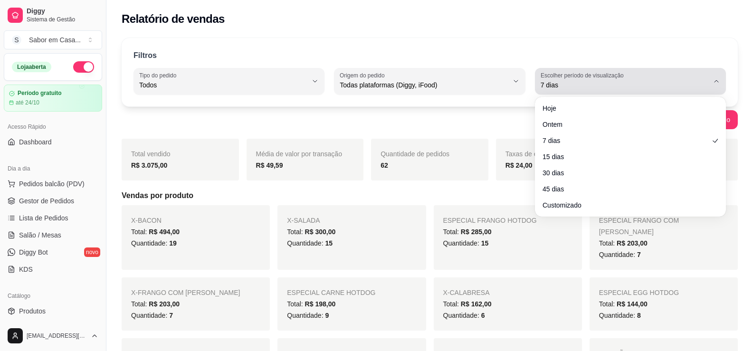
click at [574, 83] on span "7 dias" at bounding box center [625, 85] width 168 height 10
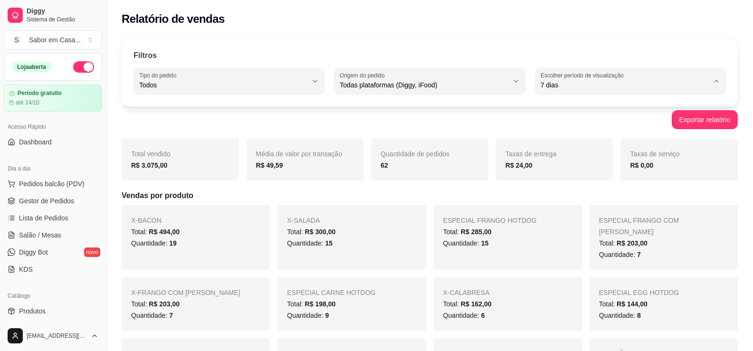
click at [562, 112] on span "Hoje" at bounding box center [626, 107] width 160 height 9
type input "0"
select select "0"
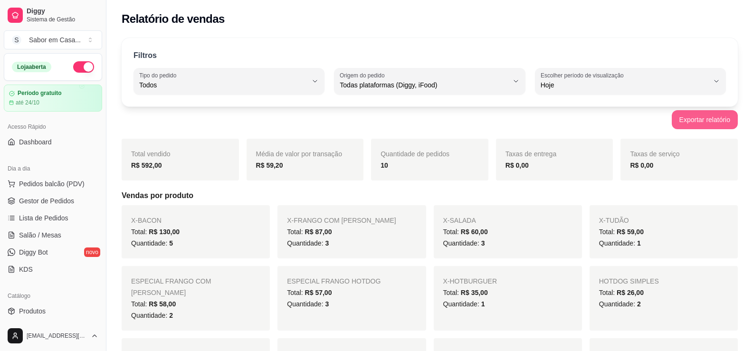
click at [710, 122] on button "Exportar relatório" at bounding box center [705, 119] width 66 height 19
drag, startPoint x: 271, startPoint y: 25, endPoint x: 297, endPoint y: 59, distance: 42.8
